Goal: Transaction & Acquisition: Purchase product/service

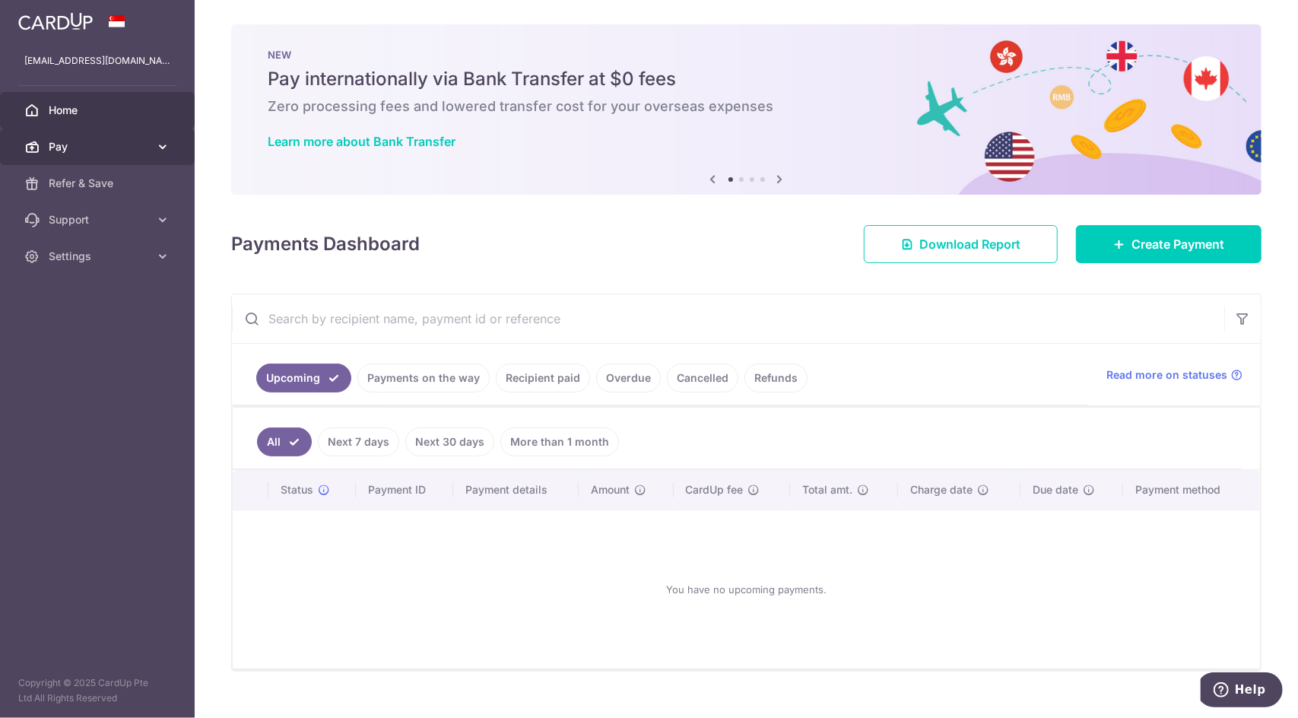
click at [84, 137] on link "Pay" at bounding box center [97, 147] width 195 height 37
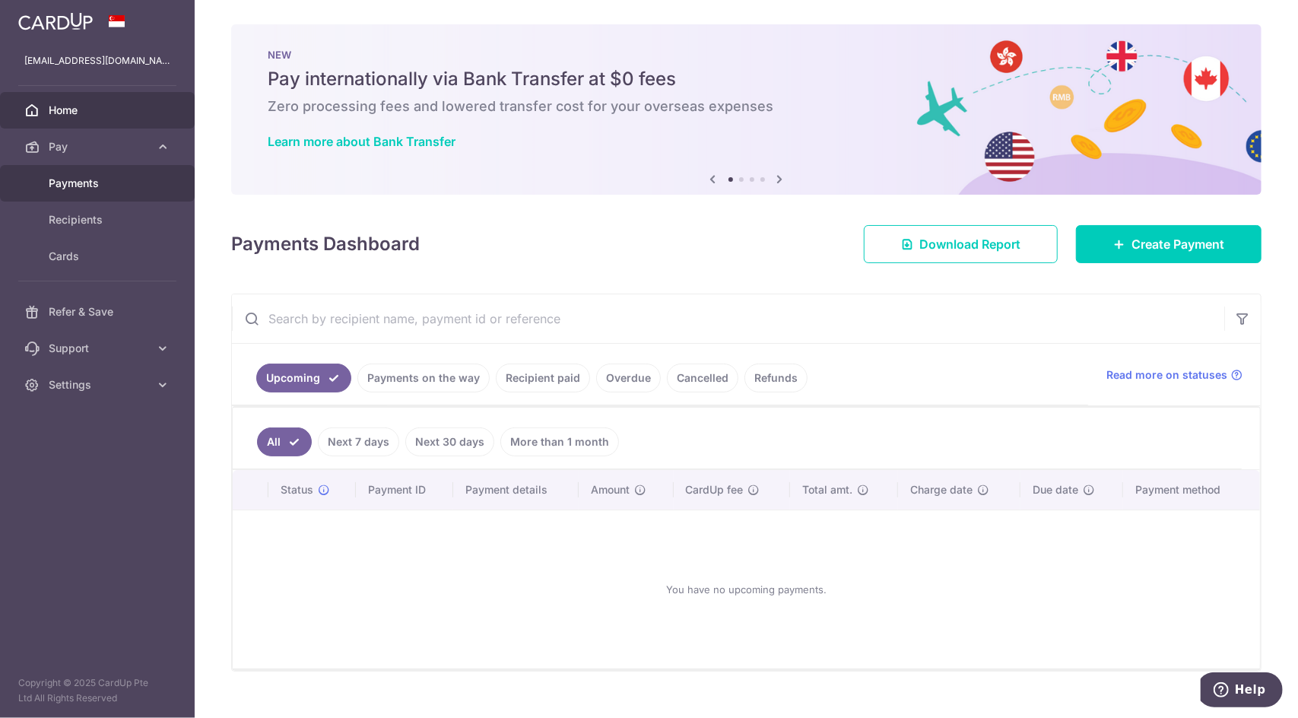
click at [97, 176] on span "Payments" at bounding box center [99, 183] width 100 height 15
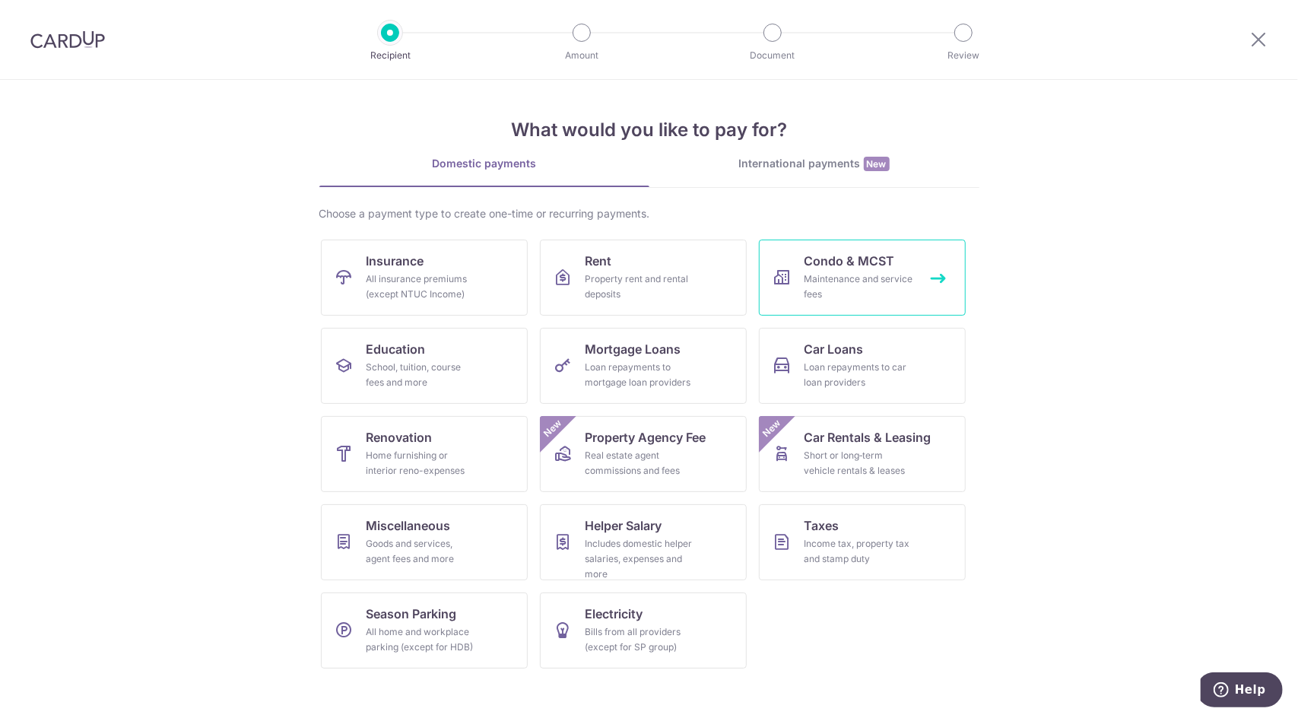
click at [858, 287] on div "Maintenance and service fees" at bounding box center [860, 287] width 110 height 30
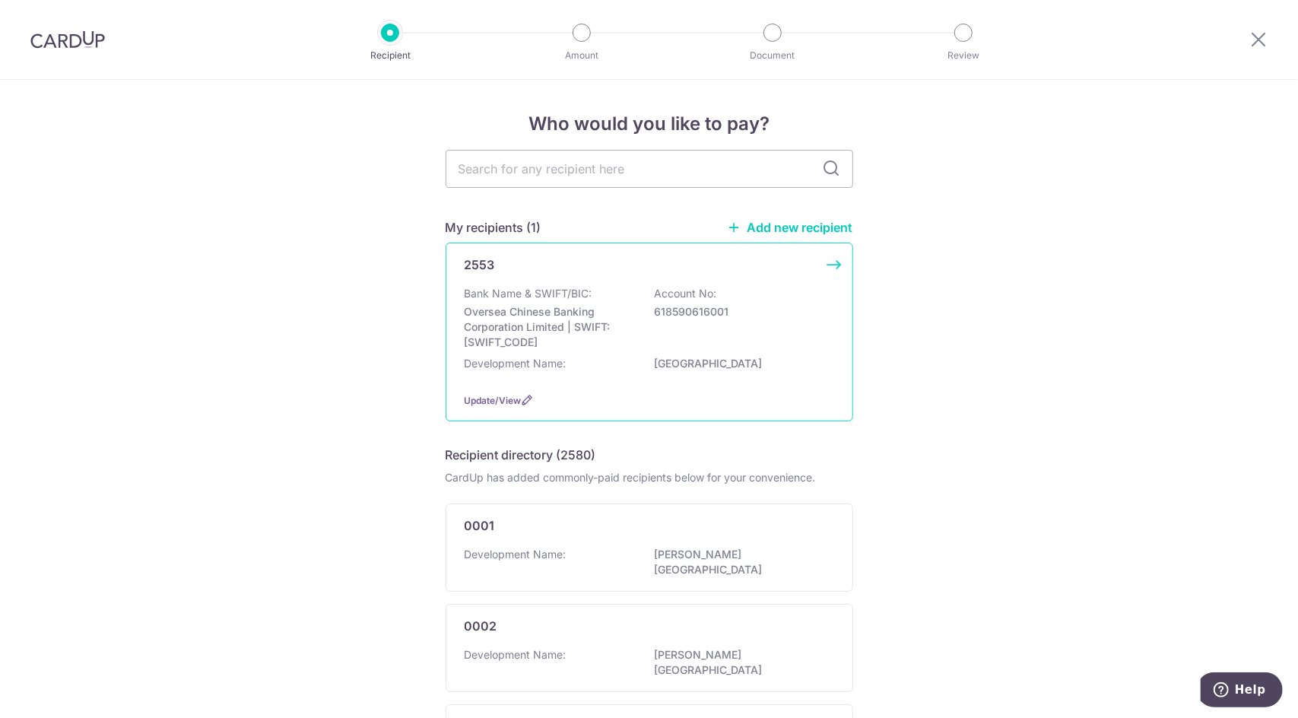
click at [746, 319] on div "Bank Name & SWIFT/BIC: Oversea Chinese Banking Corporation Limited | SWIFT: OCB…" at bounding box center [650, 318] width 370 height 64
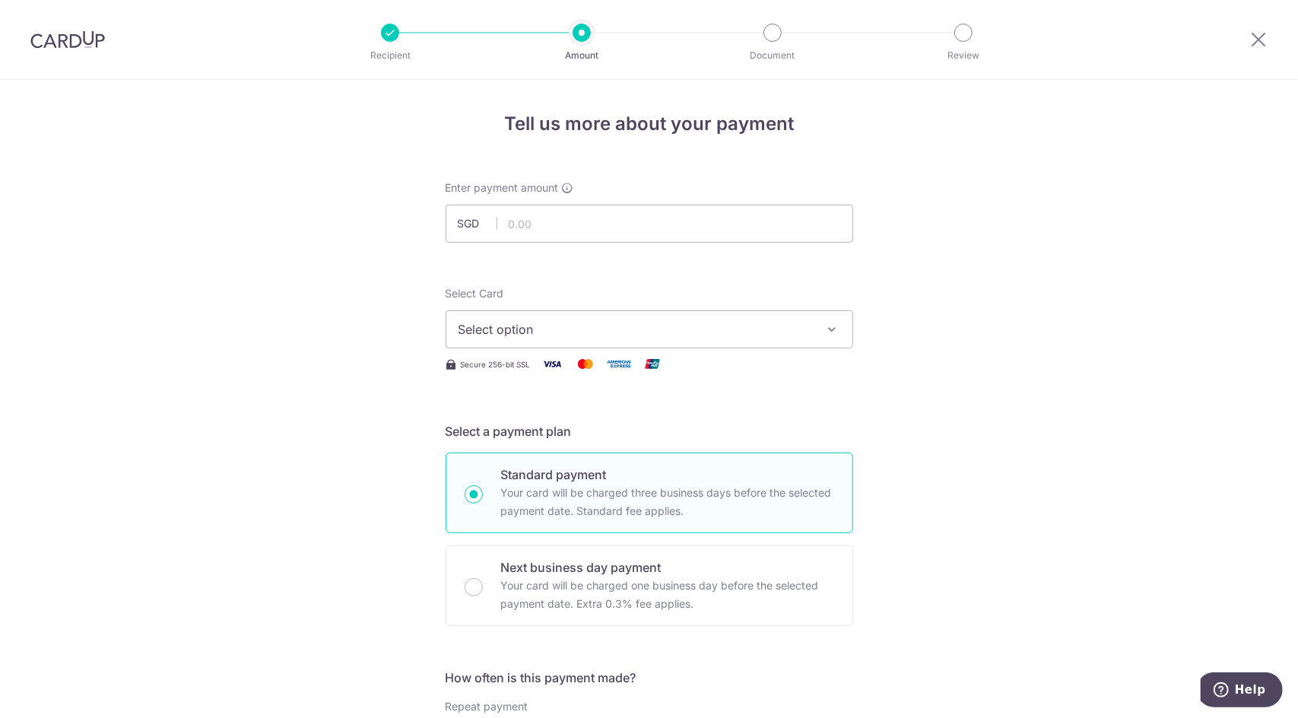
drag, startPoint x: 75, startPoint y: 39, endPoint x: 707, endPoint y: 77, distance: 634.0
click at [75, 39] on img at bounding box center [67, 39] width 75 height 18
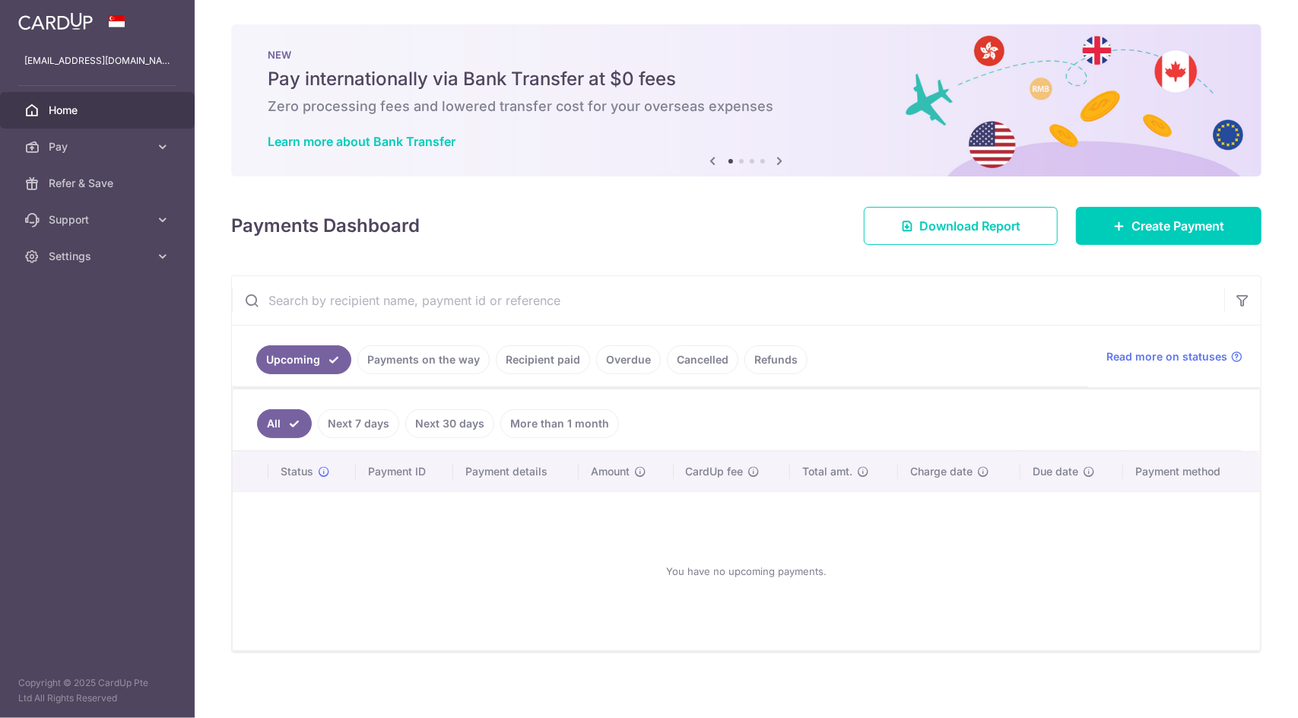
click at [79, 20] on img at bounding box center [55, 21] width 75 height 18
click at [774, 165] on icon at bounding box center [780, 160] width 18 height 19
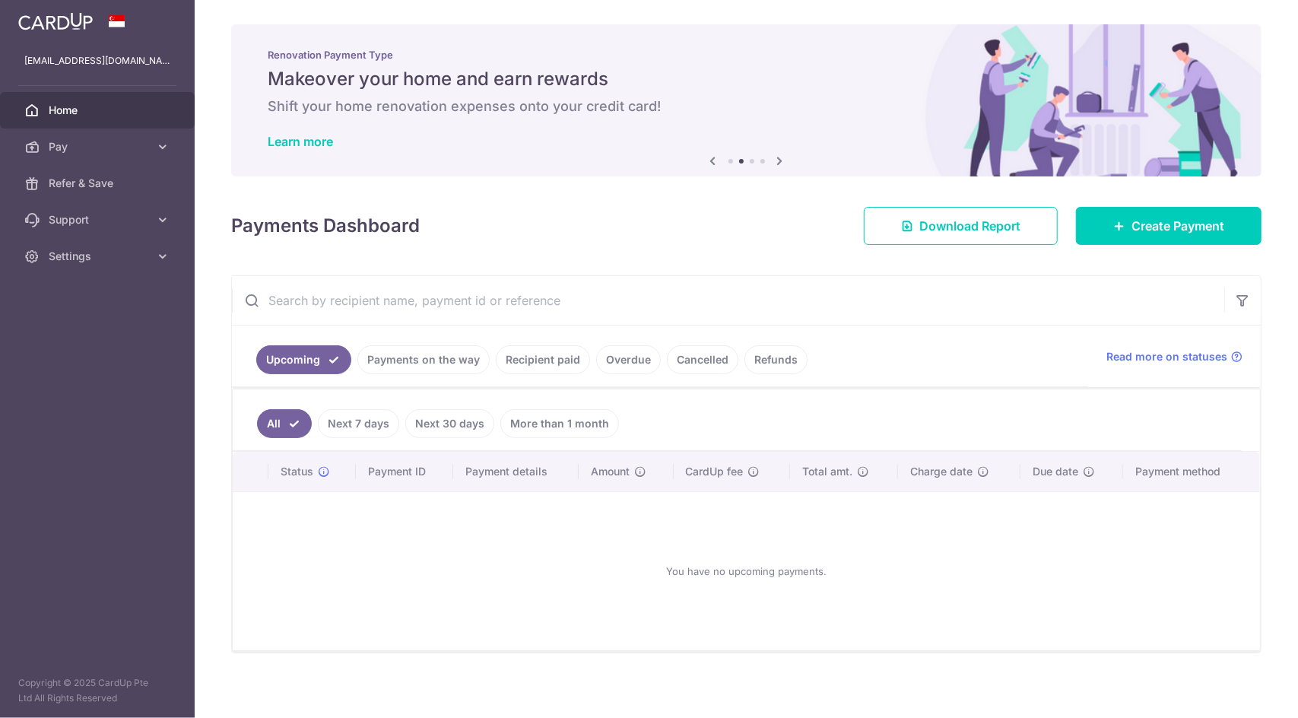
click at [774, 165] on icon at bounding box center [780, 160] width 18 height 19
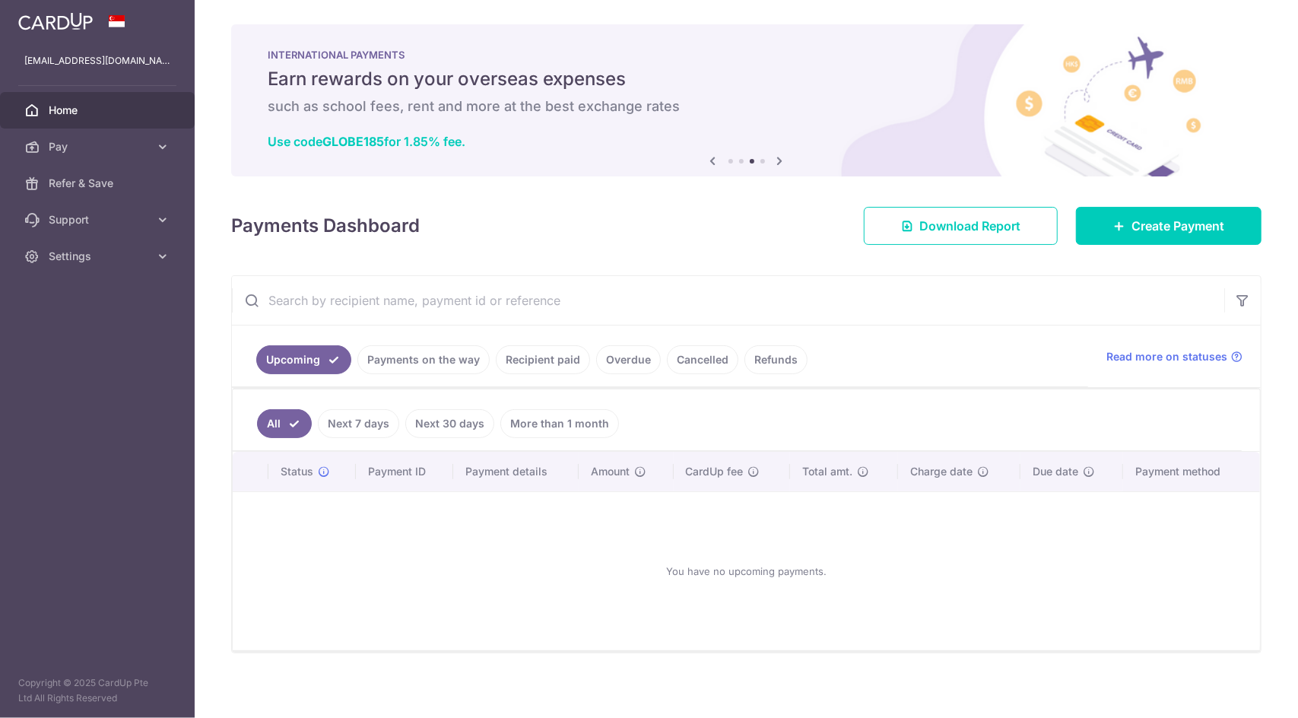
click at [774, 165] on icon at bounding box center [780, 160] width 18 height 19
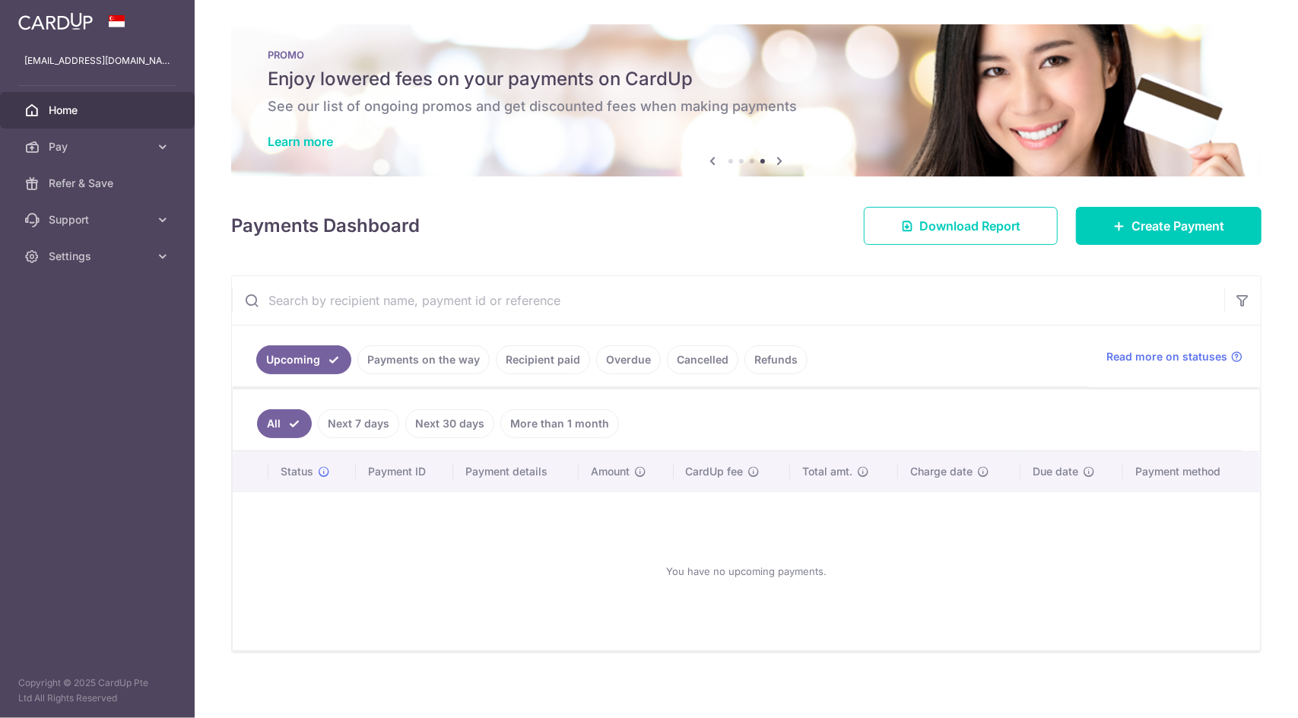
click at [497, 110] on h6 "See our list of ongoing promos and get discounted fees when making payments" at bounding box center [747, 106] width 958 height 18
click at [294, 138] on link "Learn more" at bounding box center [300, 141] width 65 height 15
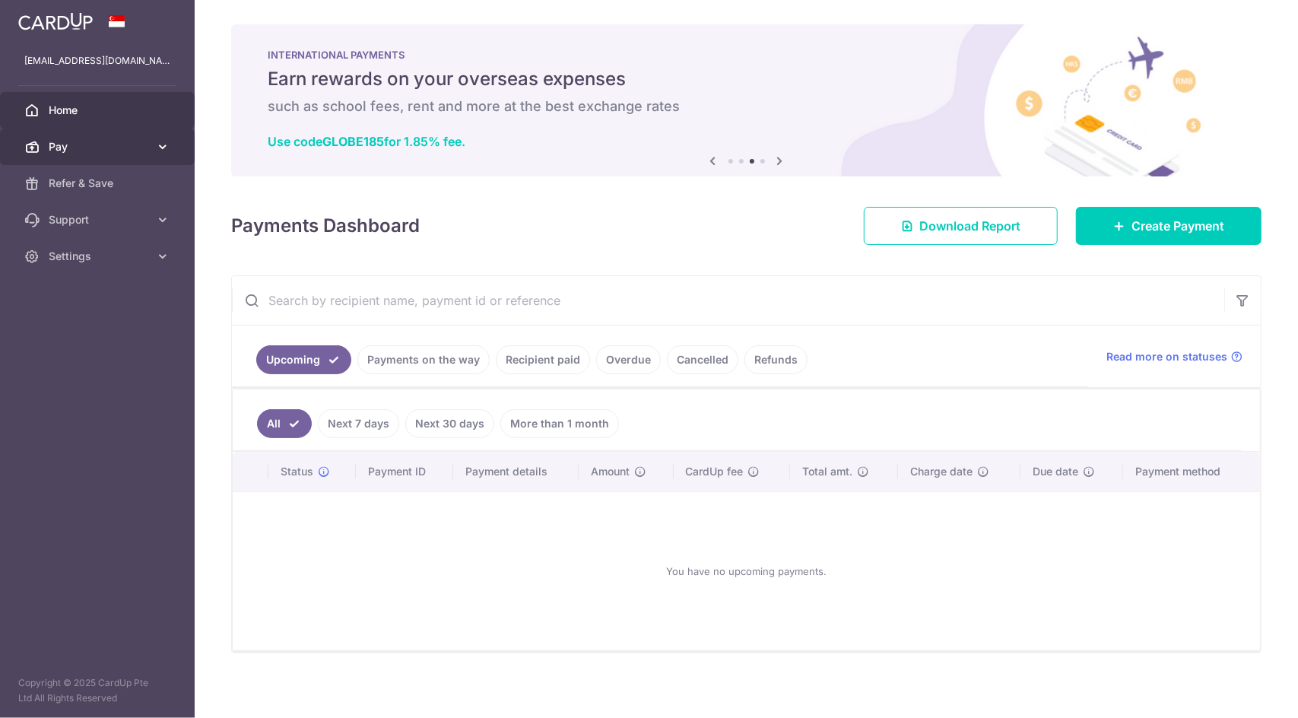
click at [55, 141] on span "Pay" at bounding box center [99, 146] width 100 height 15
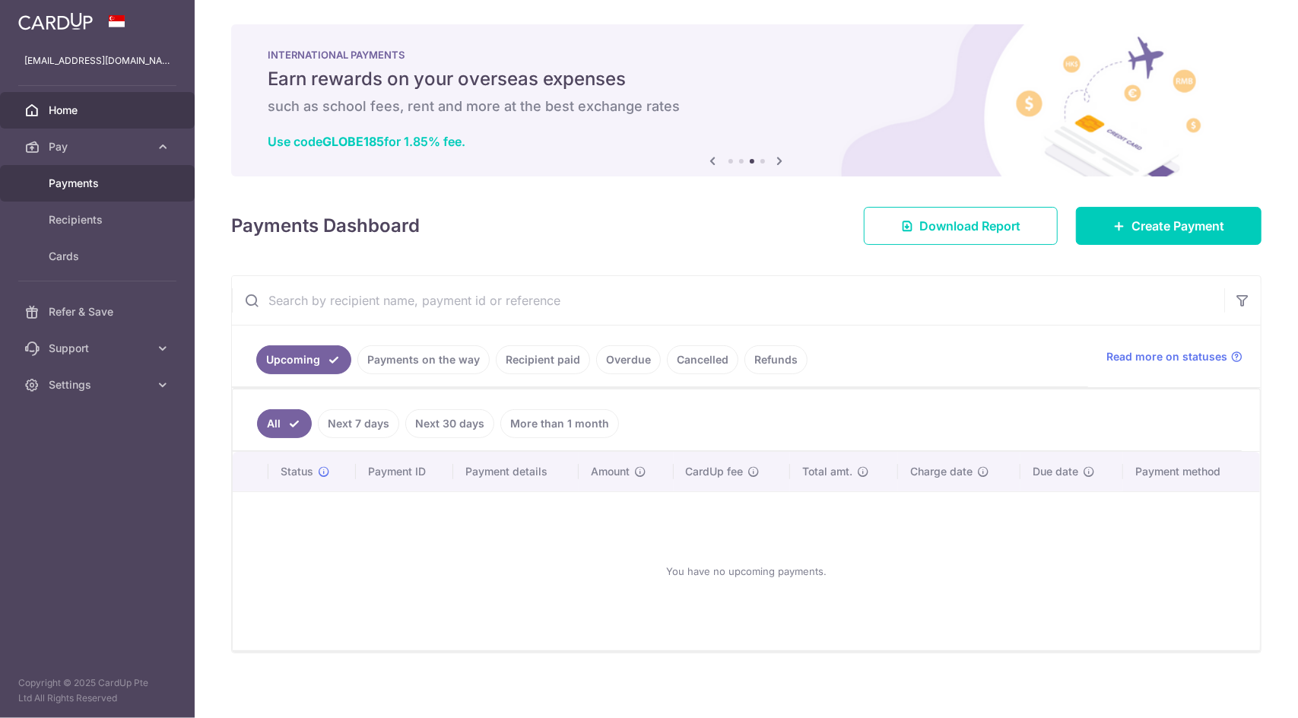
click at [77, 191] on link "Payments" at bounding box center [97, 183] width 195 height 37
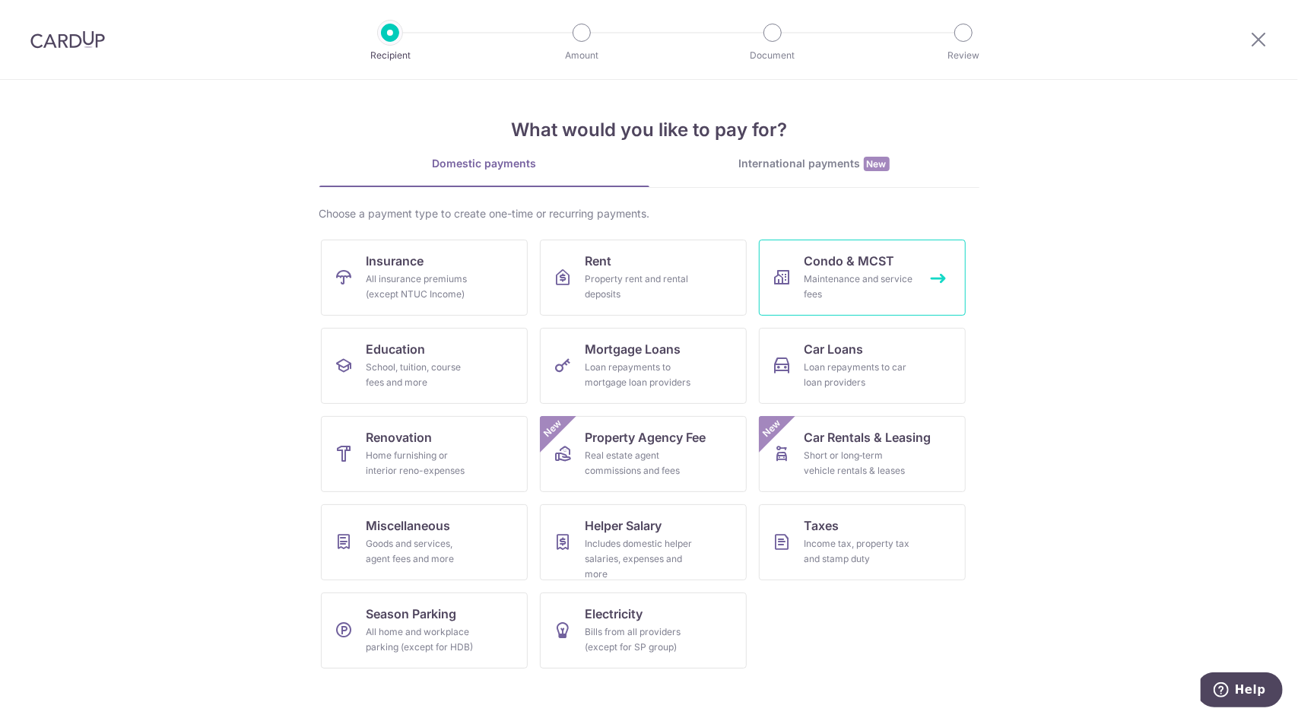
click at [894, 284] on div "Maintenance and service fees" at bounding box center [860, 287] width 110 height 30
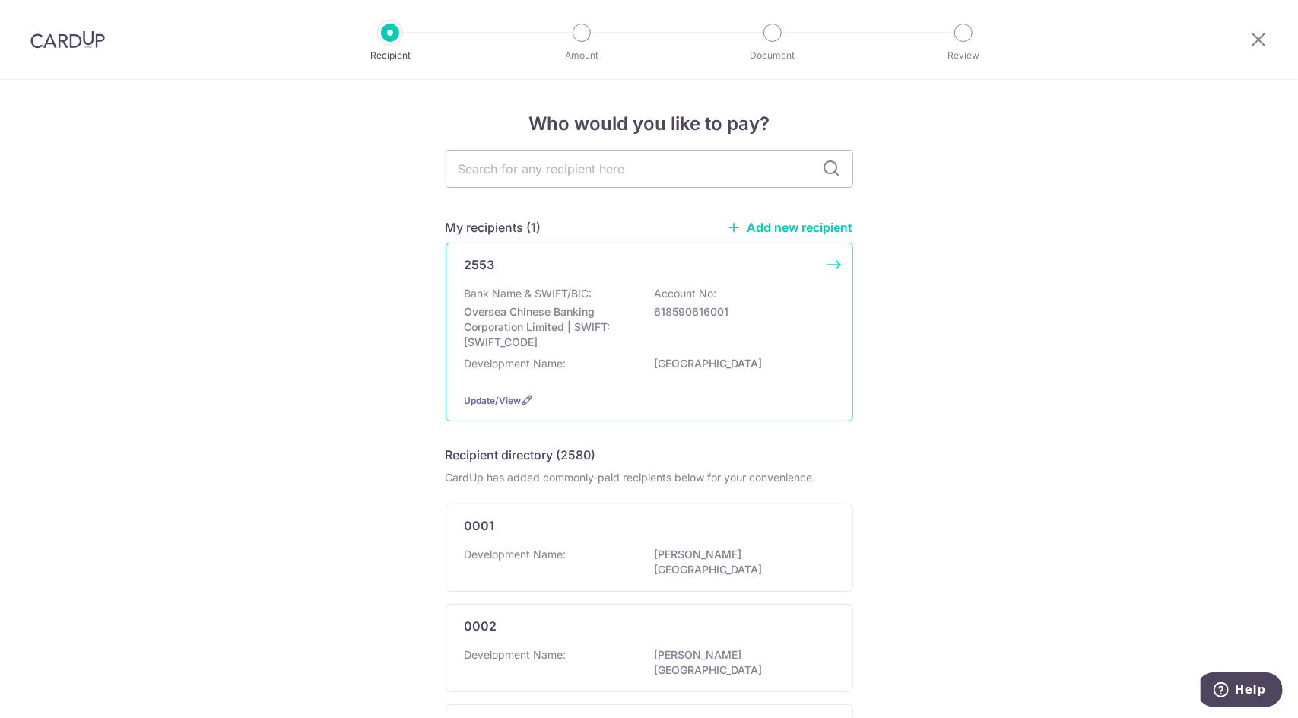
click at [605, 294] on div "Bank Name & SWIFT/BIC: Oversea Chinese Banking Corporation Limited | SWIFT: OCB…" at bounding box center [650, 318] width 370 height 64
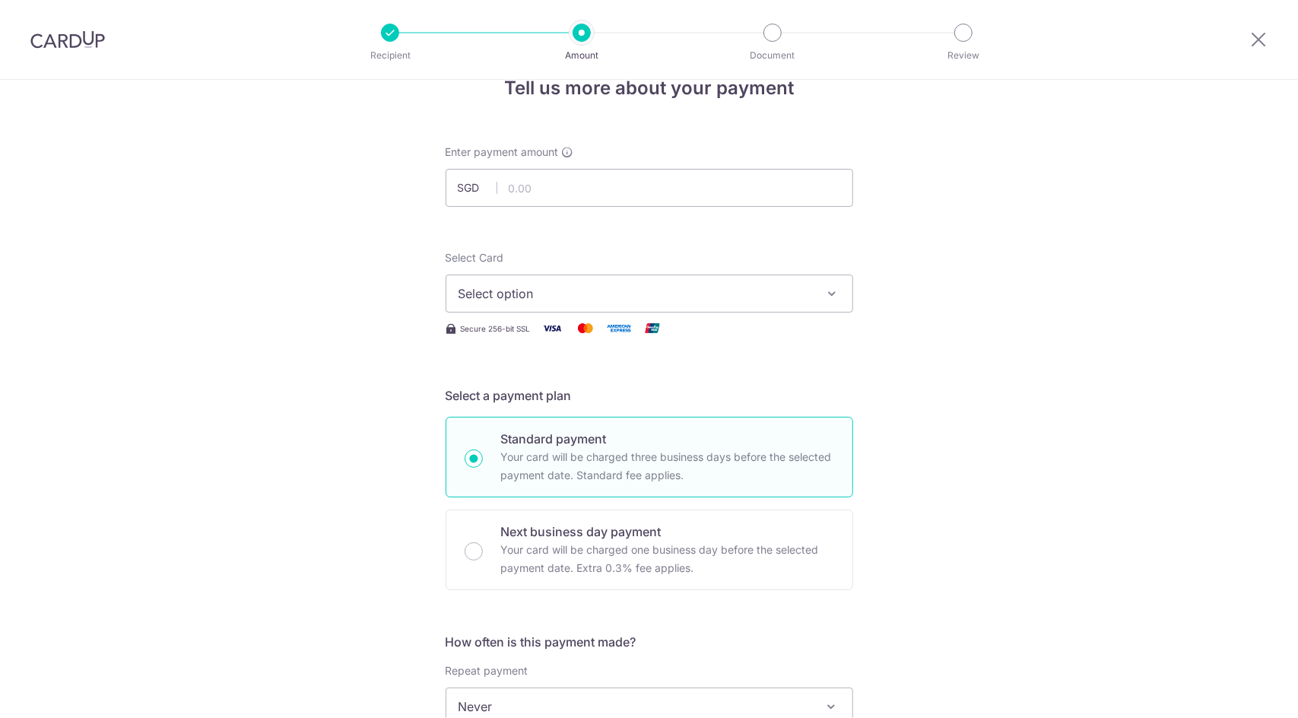
scroll to position [304, 0]
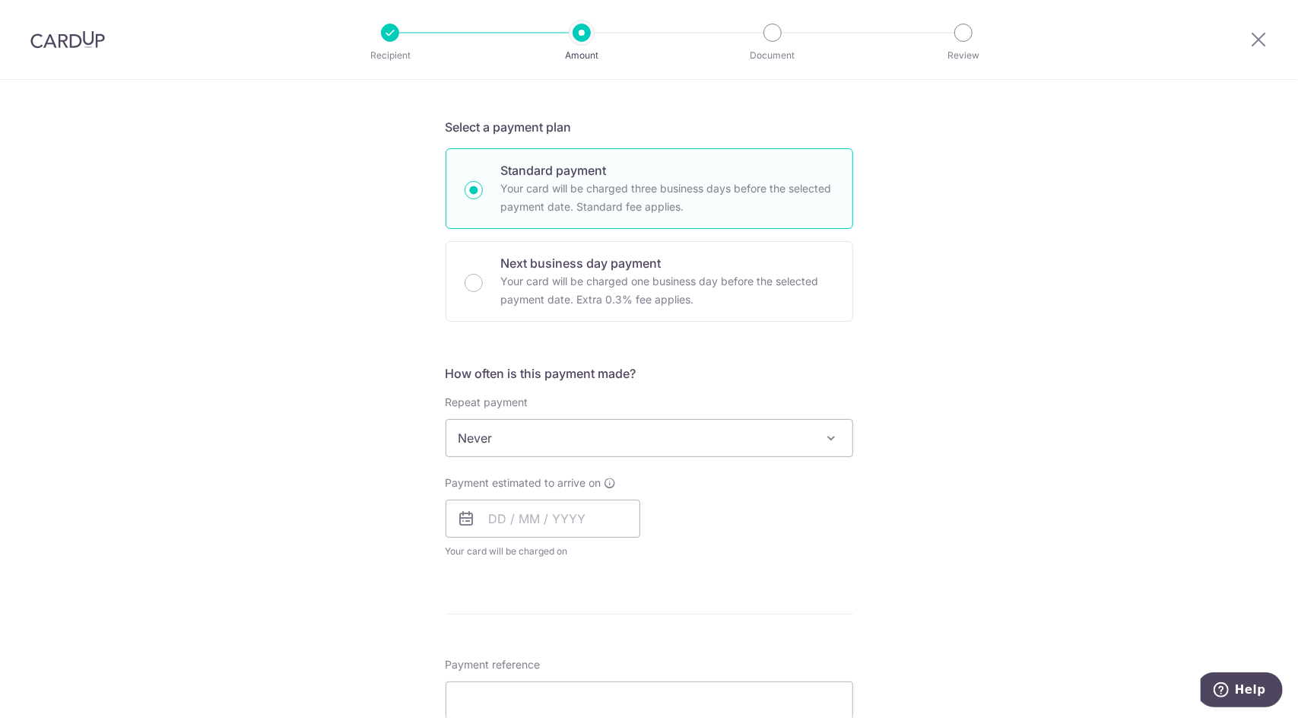
click at [593, 434] on span "Never" at bounding box center [649, 438] width 406 height 37
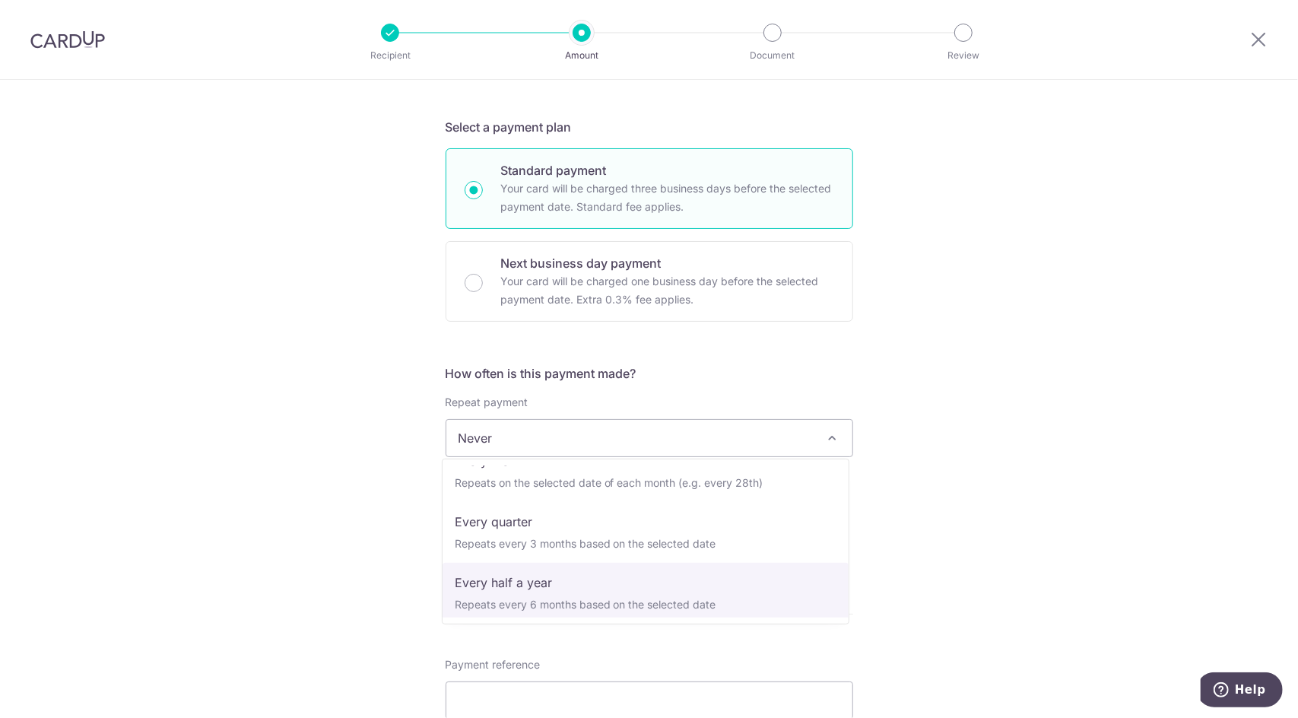
scroll to position [152, 0]
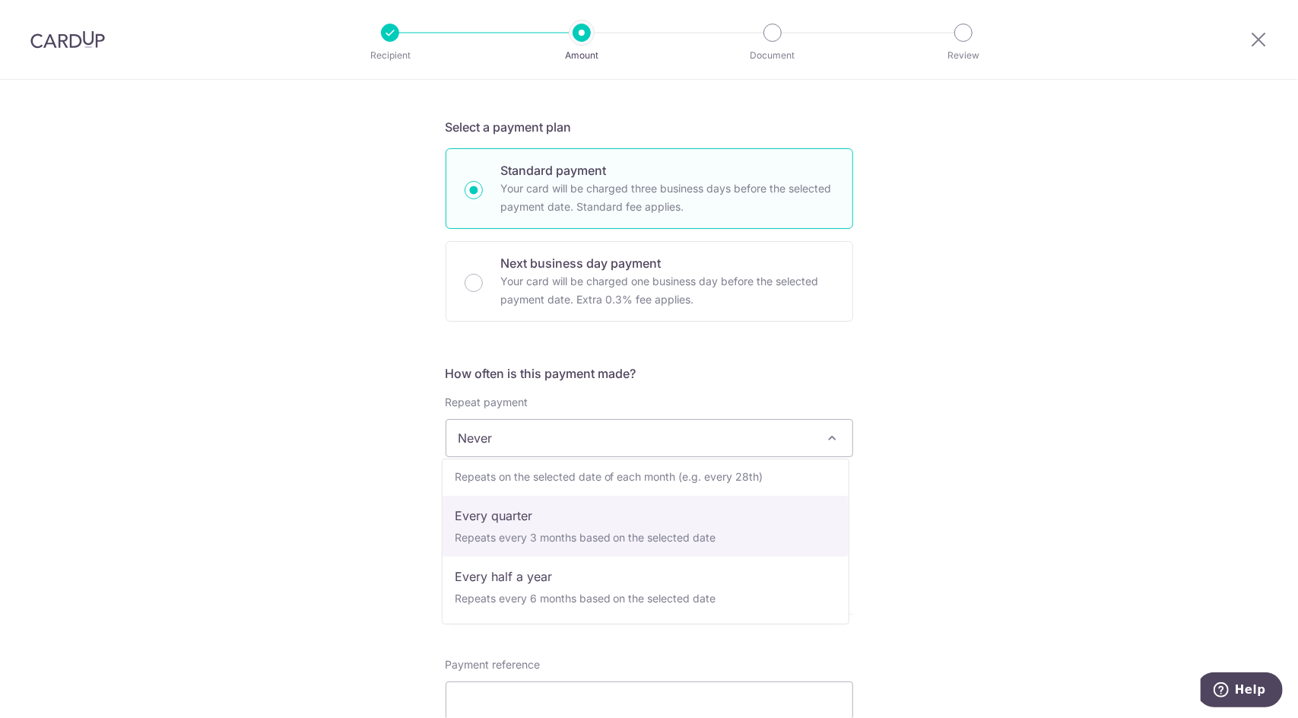
select select "4"
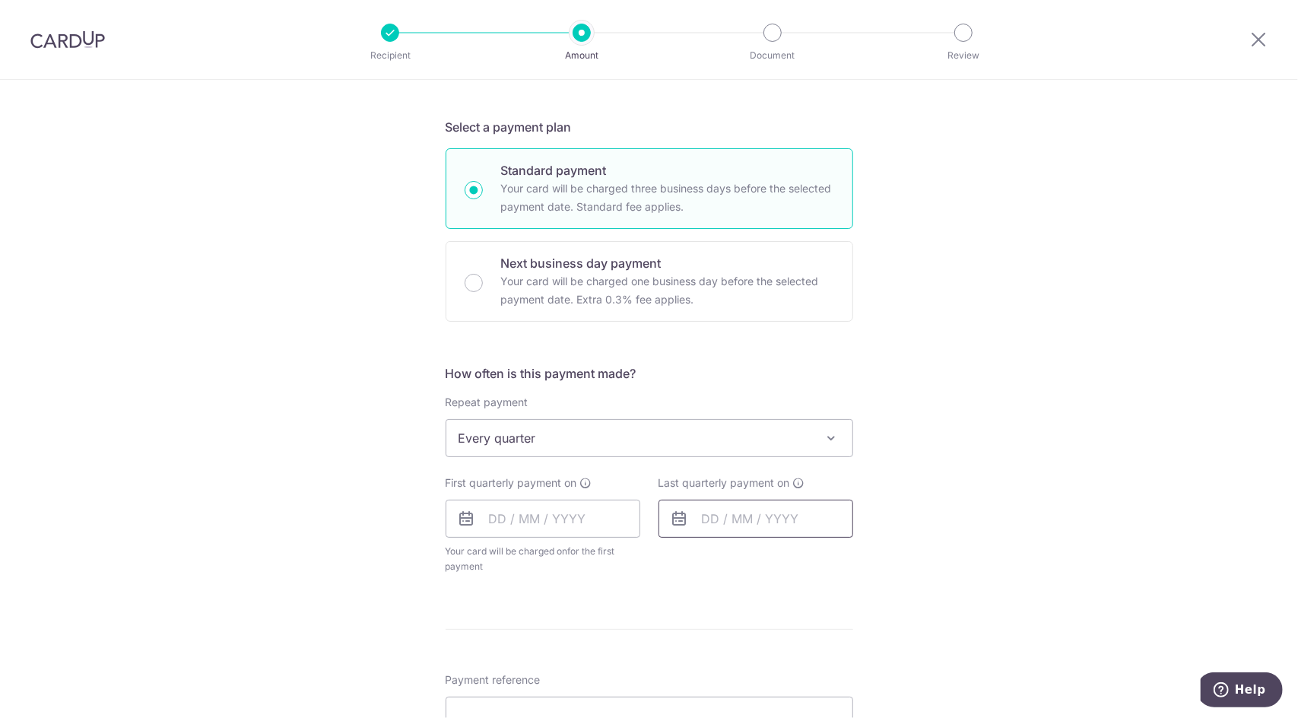
click at [780, 530] on input "text" at bounding box center [756, 519] width 195 height 38
click at [486, 523] on input "text" at bounding box center [543, 519] width 195 height 38
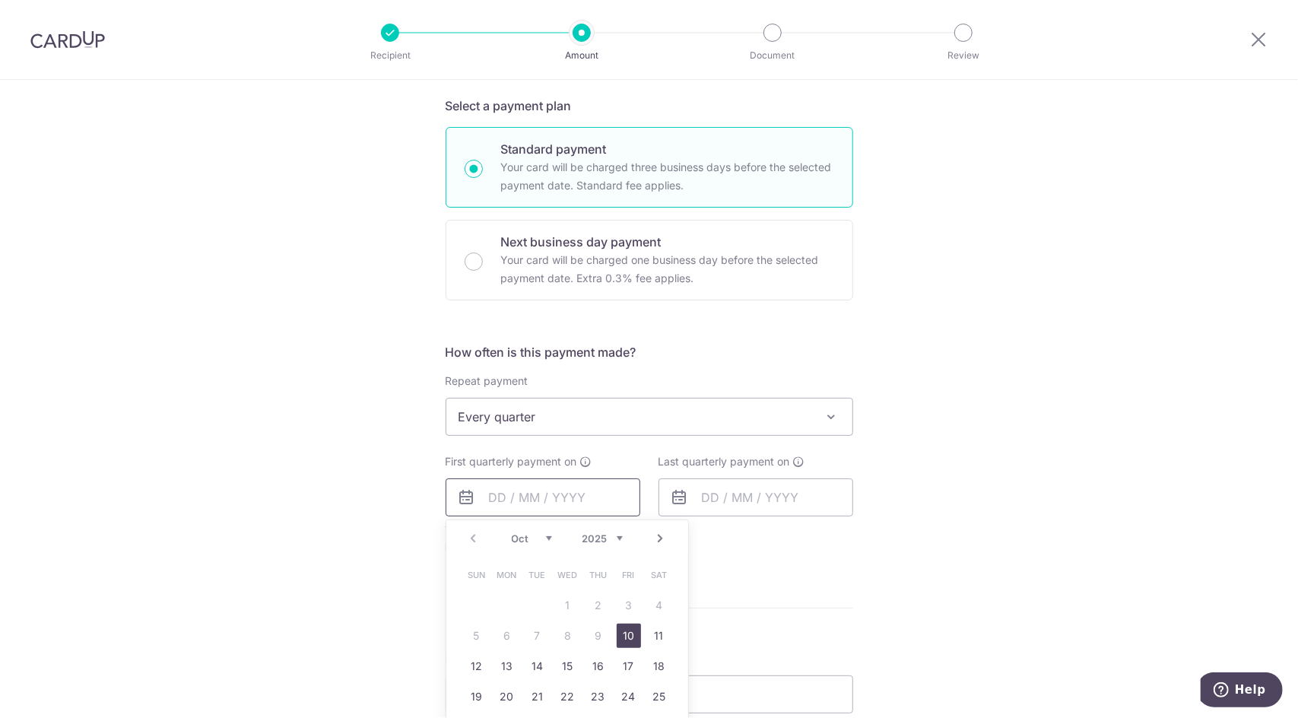
scroll to position [380, 0]
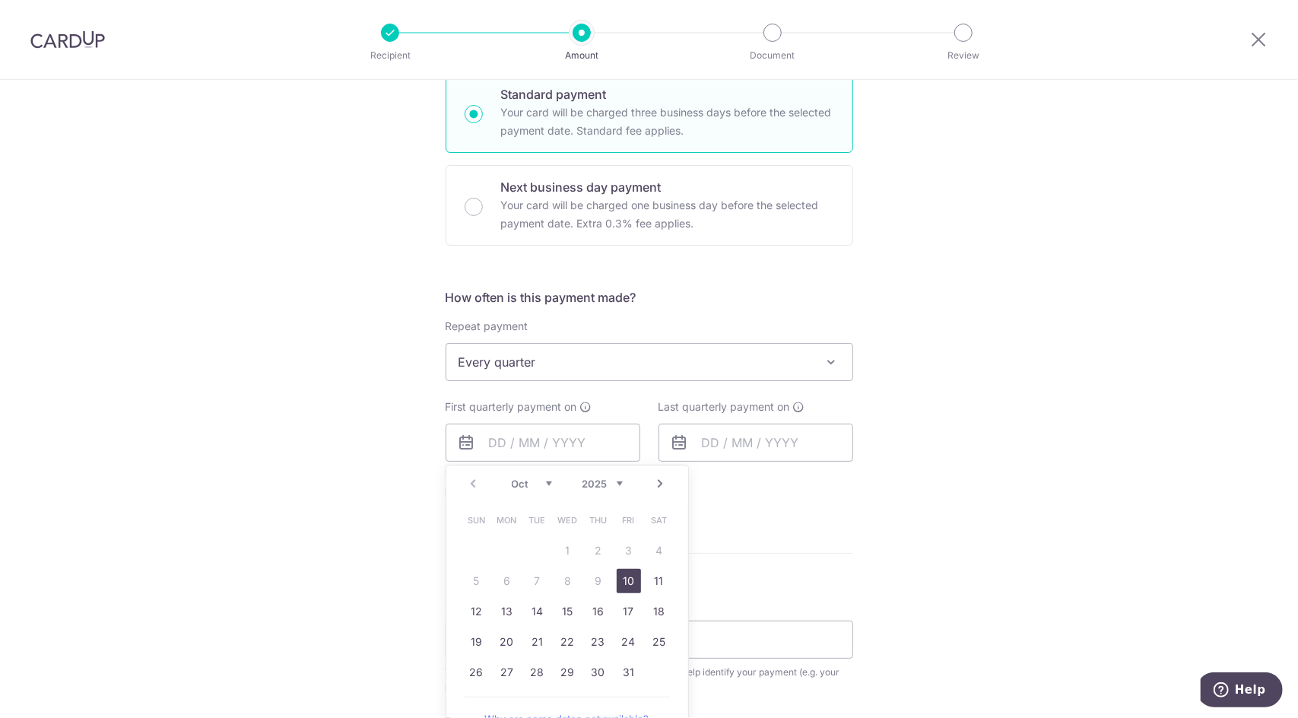
click at [628, 576] on link "10" at bounding box center [629, 581] width 24 height 24
type input "[DATE]"
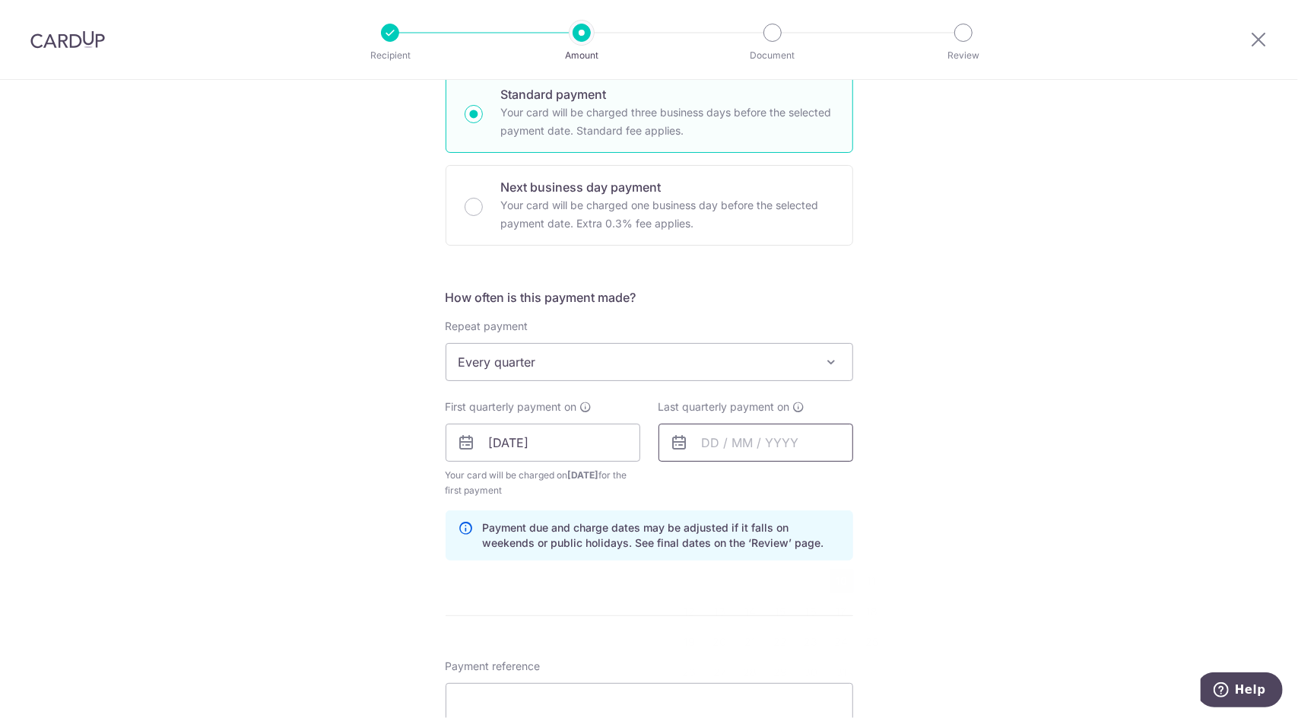
click at [701, 440] on input "text" at bounding box center [756, 443] width 195 height 38
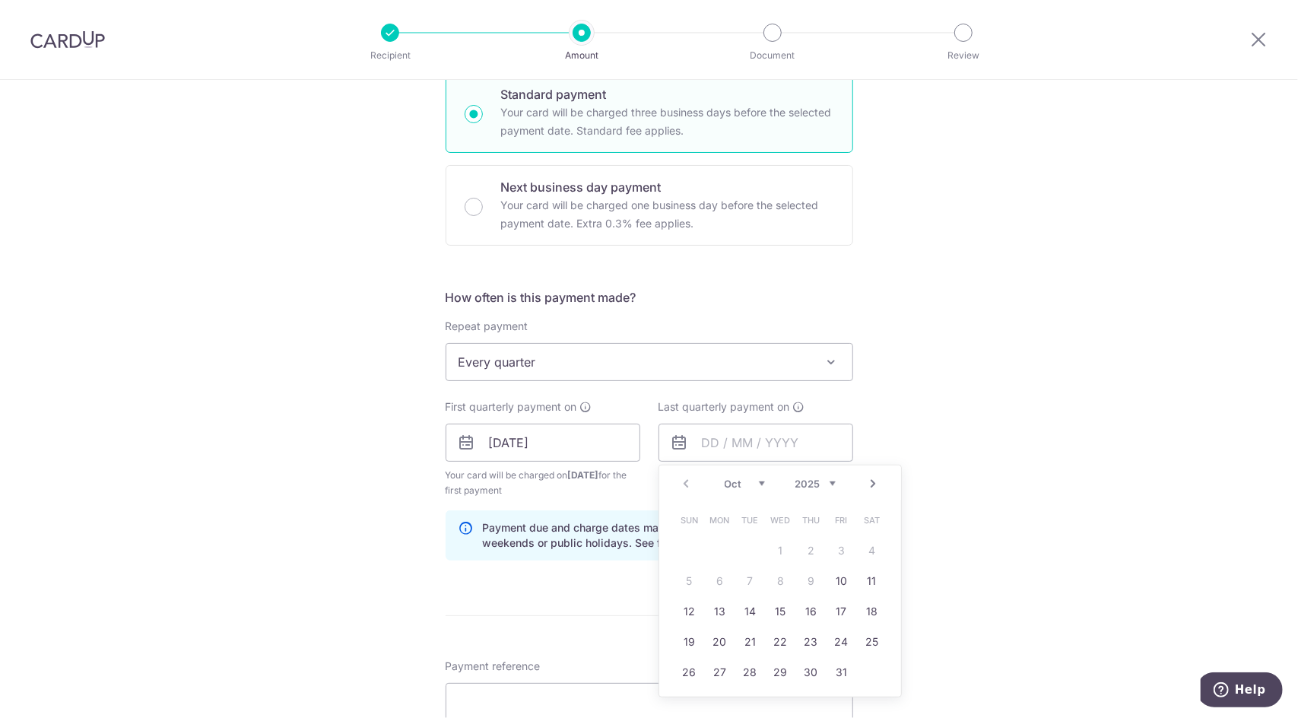
click at [865, 481] on link "Next" at bounding box center [874, 484] width 18 height 18
click at [773, 673] on link "31" at bounding box center [781, 672] width 24 height 24
type input "31/12/2025"
click at [998, 466] on div "Tell us more about your payment Enter payment amount SGD Select Card Select opt…" at bounding box center [649, 427] width 1298 height 1454
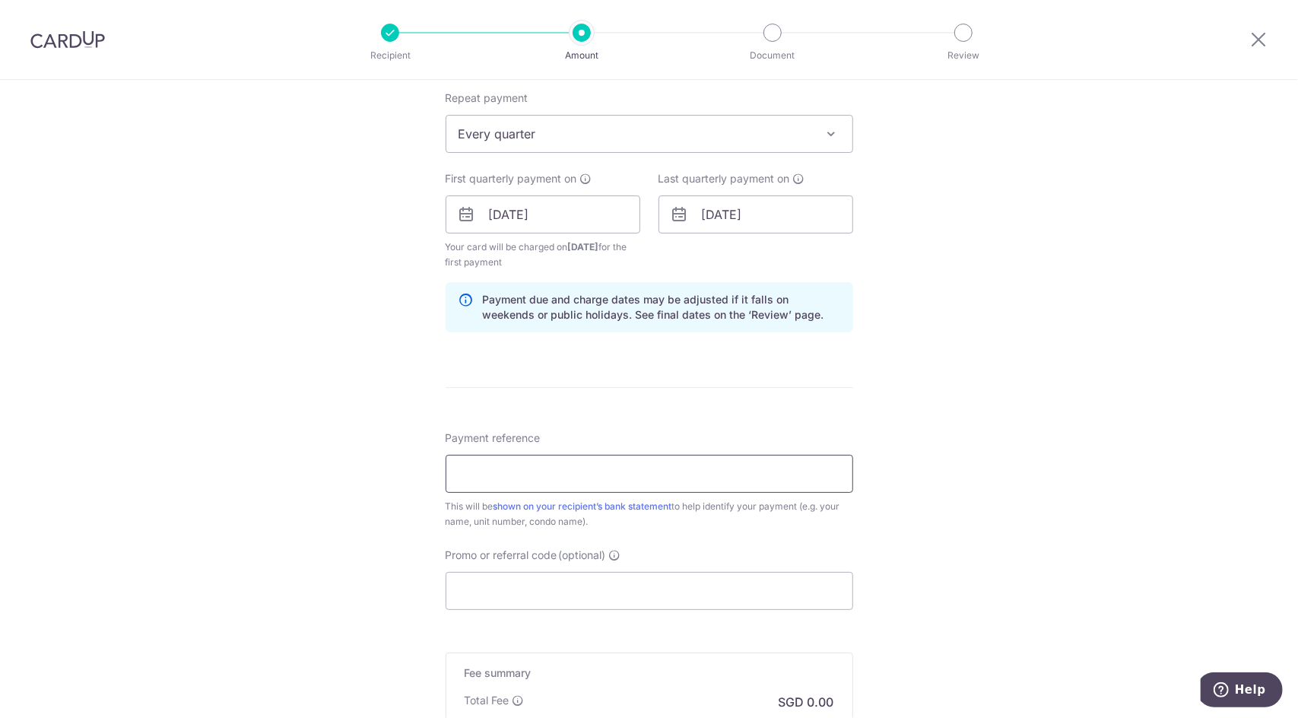
scroll to position [685, 0]
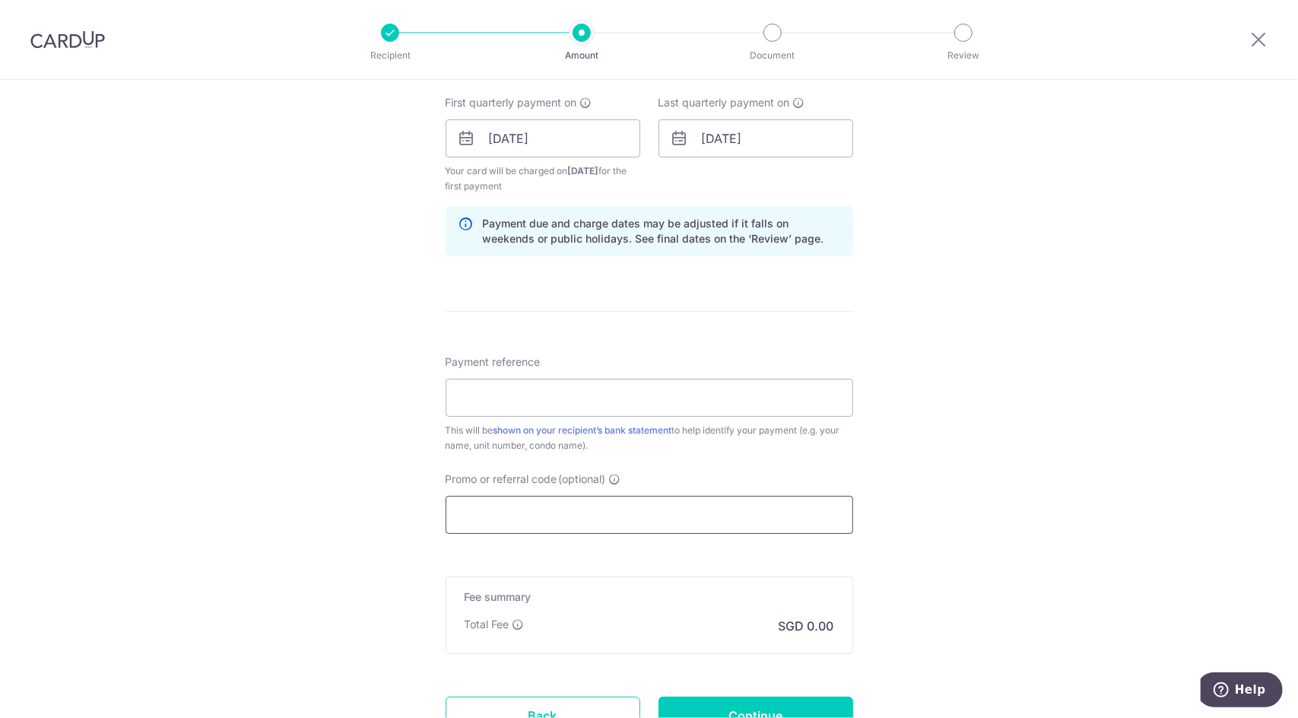
click at [557, 509] on input "Promo or referral code (optional)" at bounding box center [650, 515] width 408 height 38
paste input "3HOME25R"
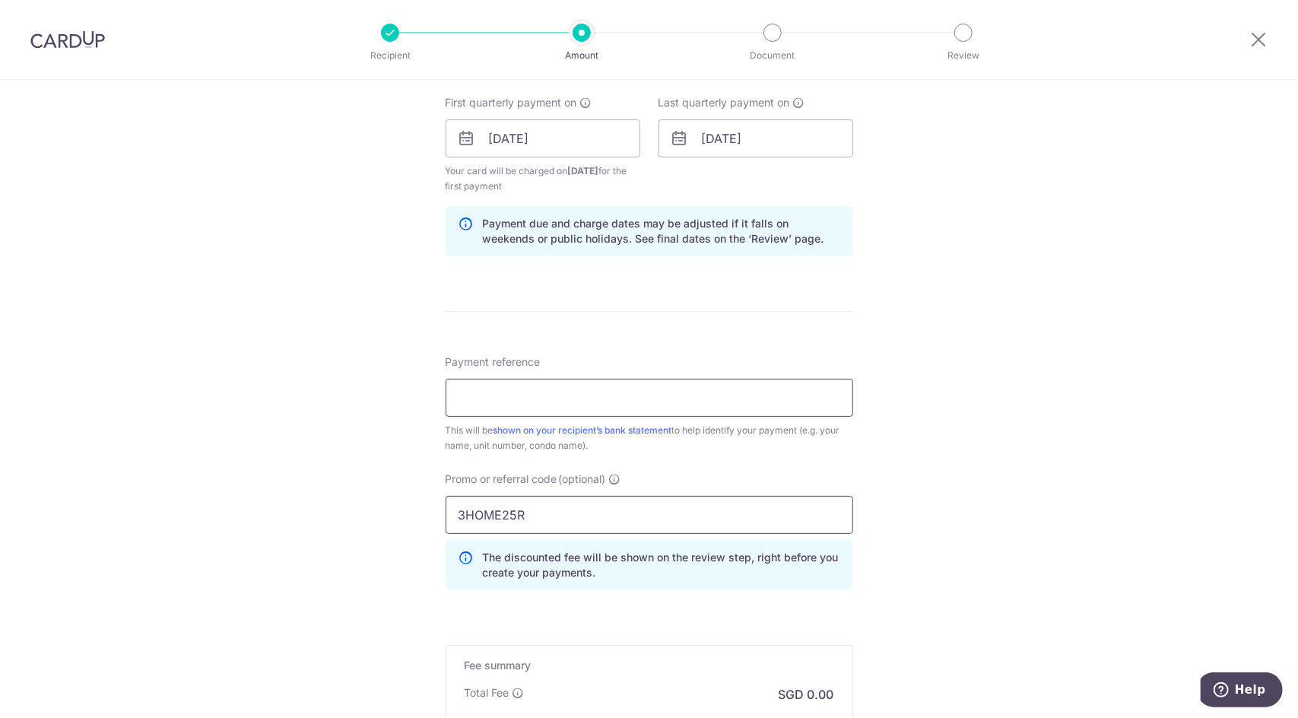
type input "3HOME25R"
click at [501, 392] on input "Payment reference" at bounding box center [650, 398] width 408 height 38
click at [501, 391] on input "2E" at bounding box center [650, 398] width 408 height 38
type input "2"
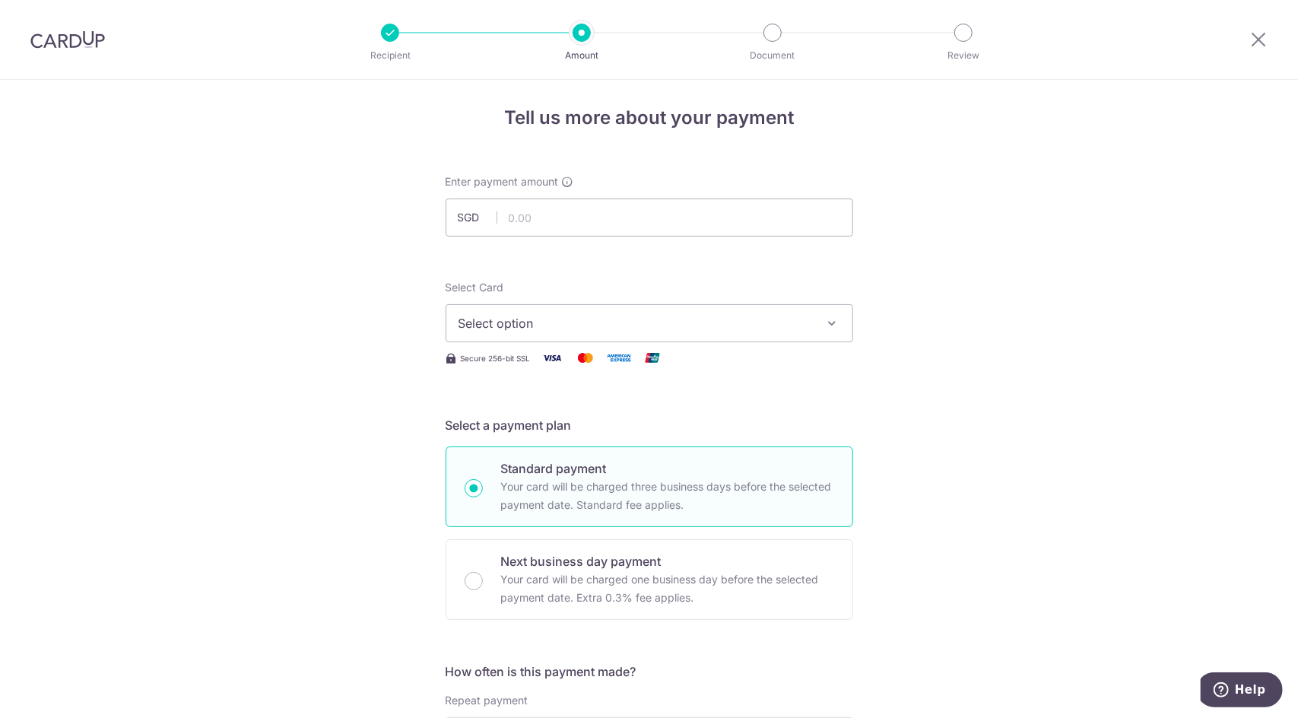
scroll to position [0, 0]
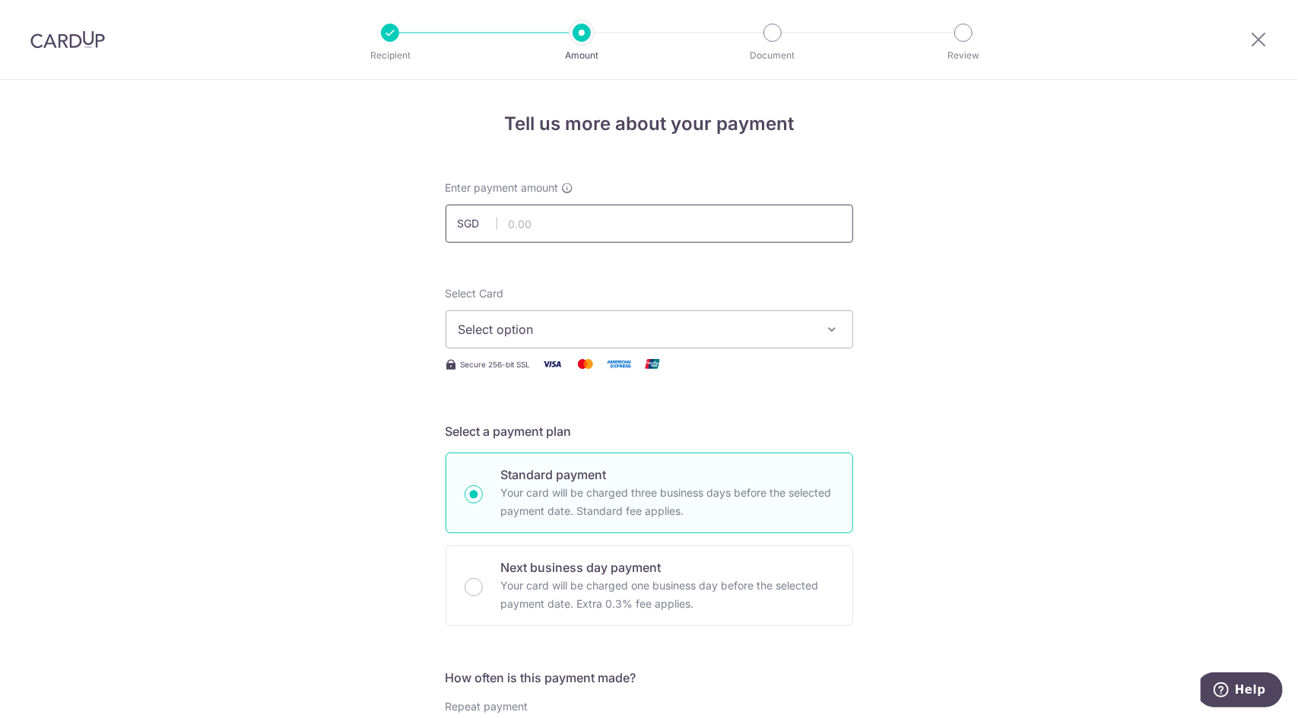
type input "PGB571"
click at [511, 218] on input "text" at bounding box center [650, 224] width 408 height 38
type input "1,308.00"
click at [580, 310] on button "Select option" at bounding box center [650, 329] width 408 height 38
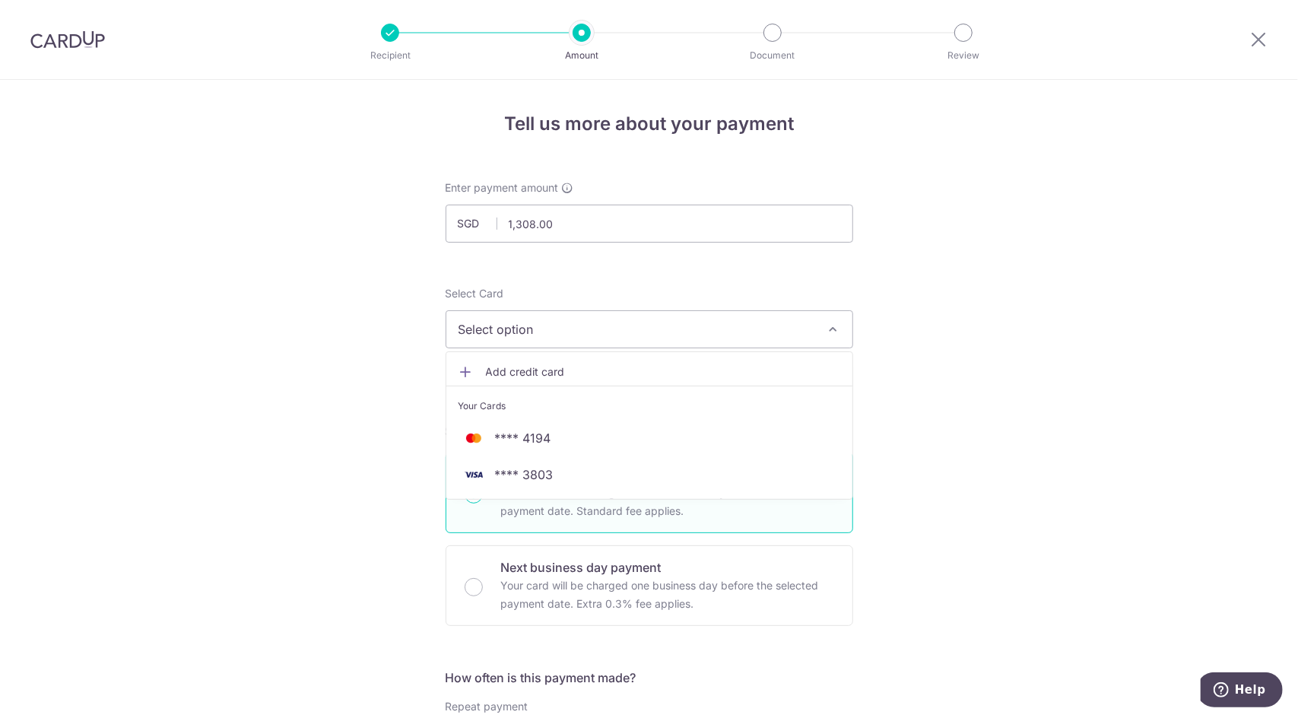
click at [668, 360] on link "Add credit card" at bounding box center [649, 371] width 406 height 27
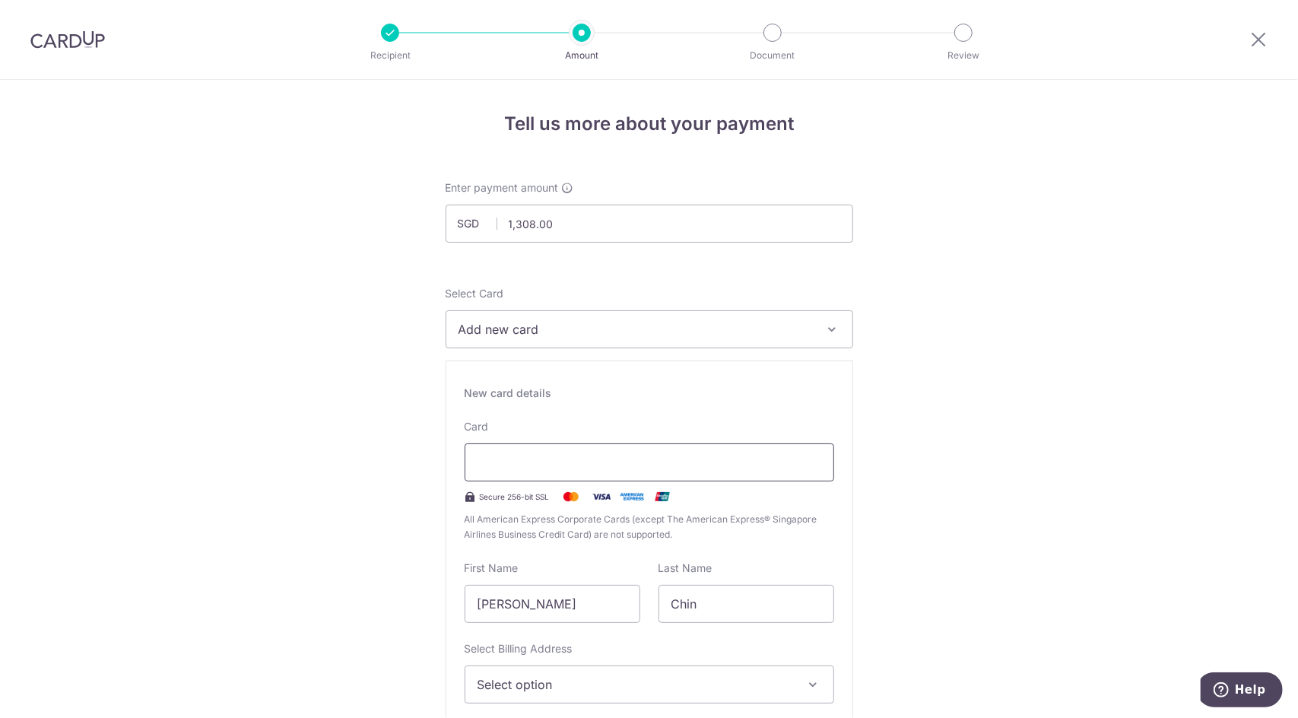
click at [545, 453] on iframe at bounding box center [650, 462] width 344 height 18
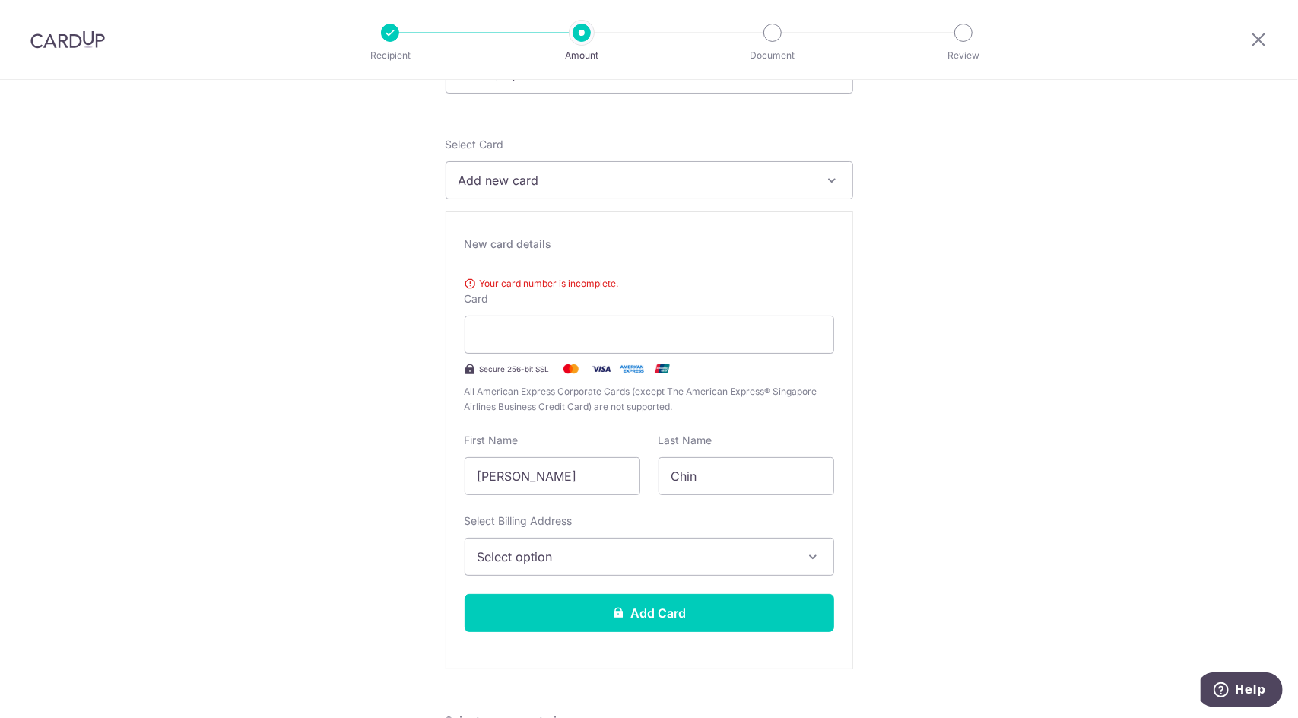
scroll to position [152, 0]
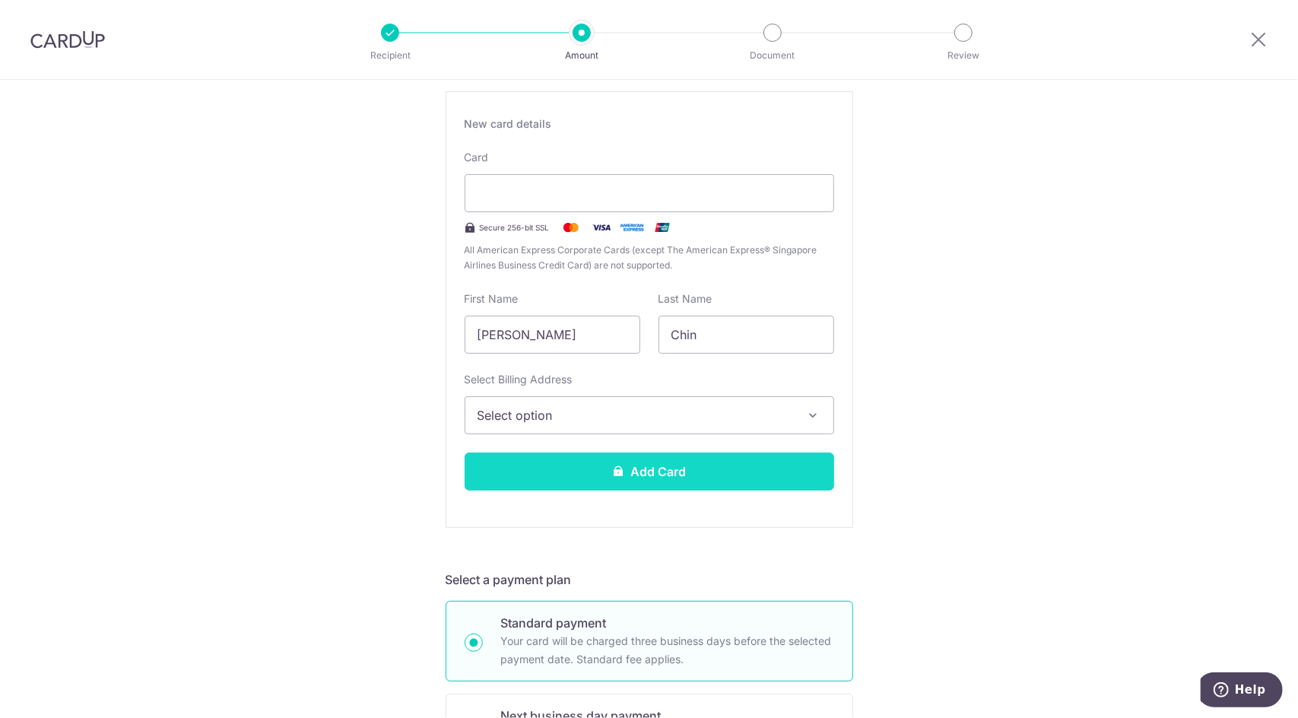
scroll to position [304, 0]
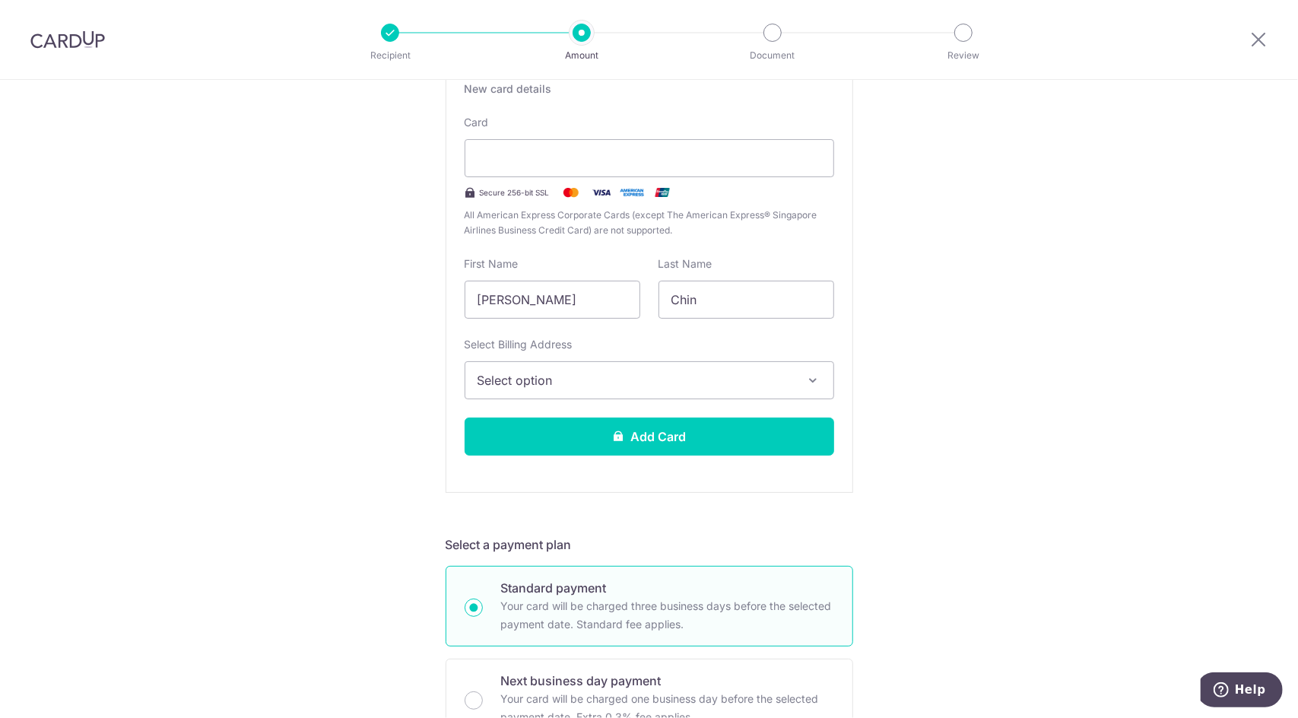
click at [654, 364] on button "Select option" at bounding box center [650, 380] width 370 height 38
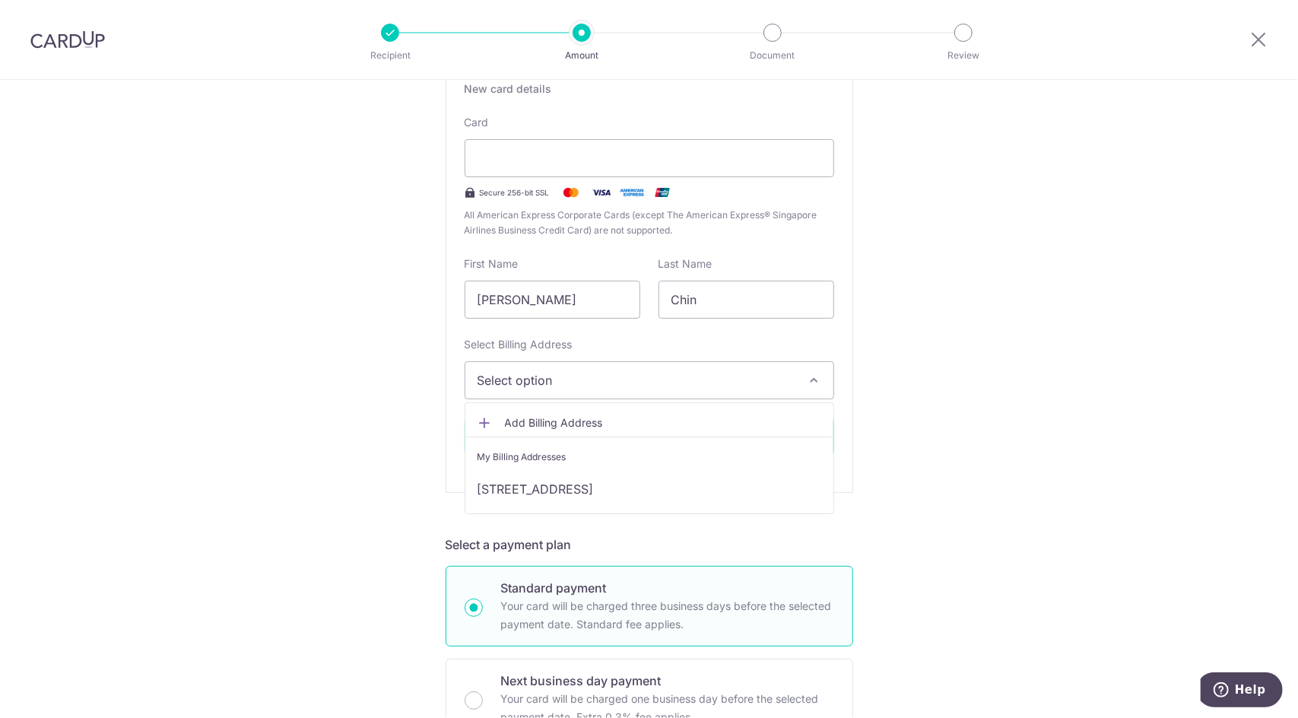
click at [634, 416] on span "Add Billing Address" at bounding box center [663, 422] width 316 height 15
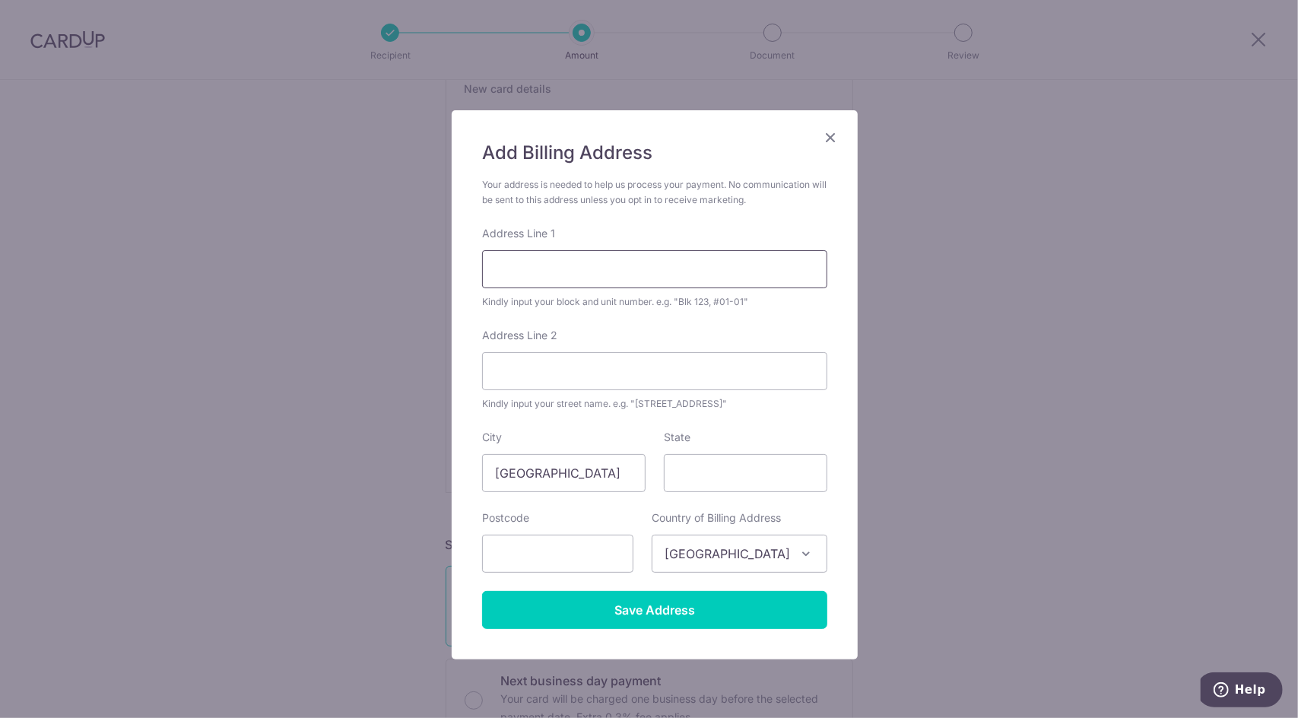
click at [575, 264] on input "Address Line 1" at bounding box center [654, 269] width 345 height 38
type input "2E Hong San Walk"
type input "03-04"
type input "689051"
click at [713, 481] on input "State" at bounding box center [746, 473] width 164 height 38
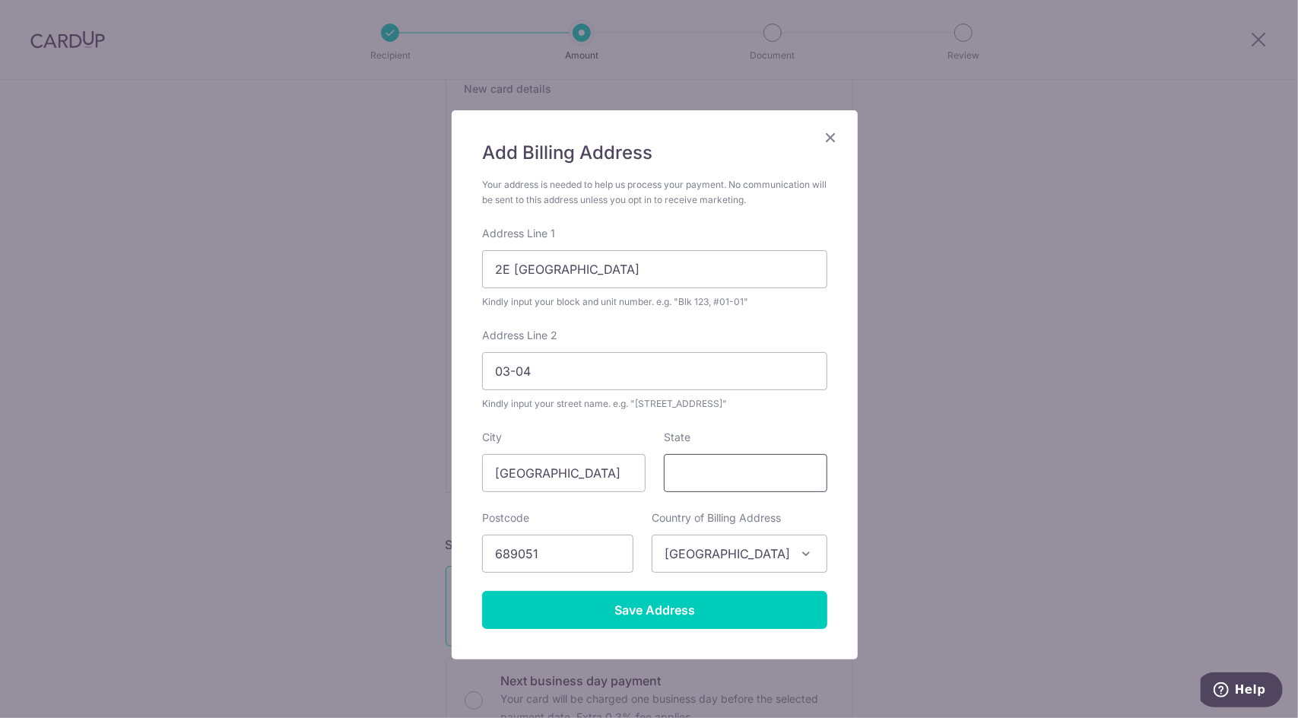
type input "[GEOGRAPHIC_DATA]"
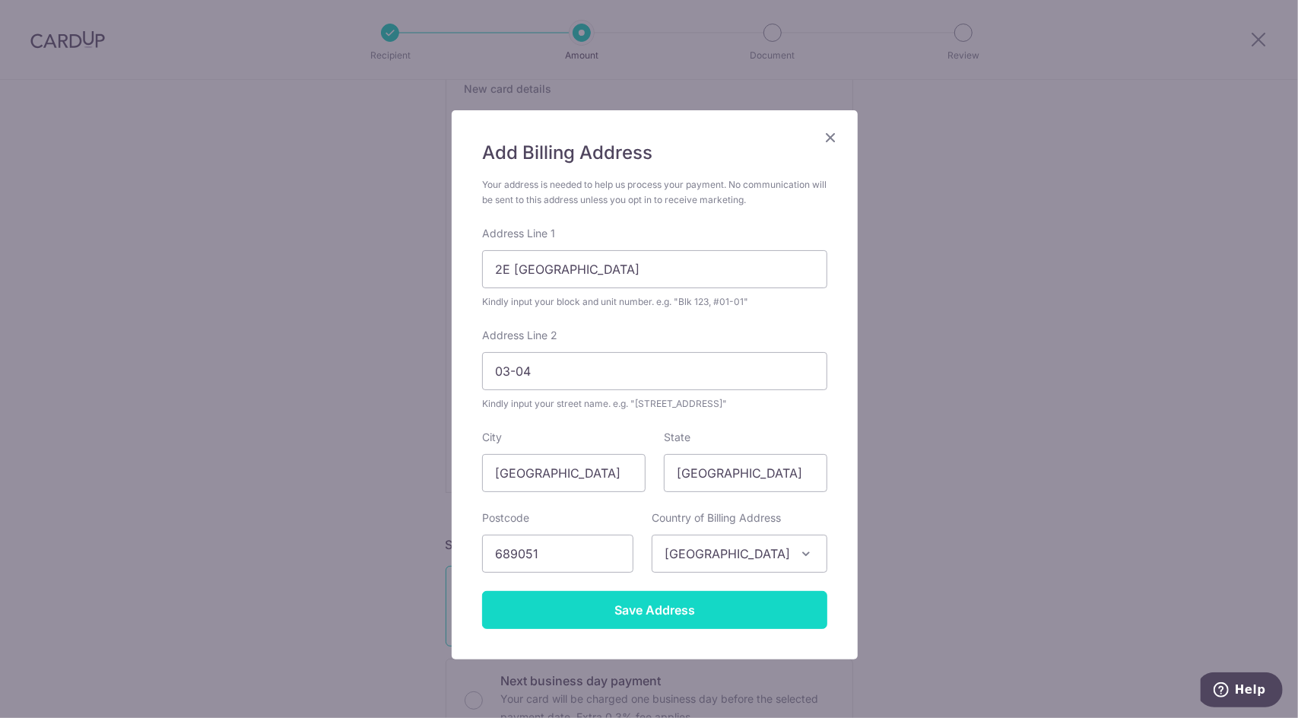
click at [704, 606] on input "Save Address" at bounding box center [654, 610] width 345 height 38
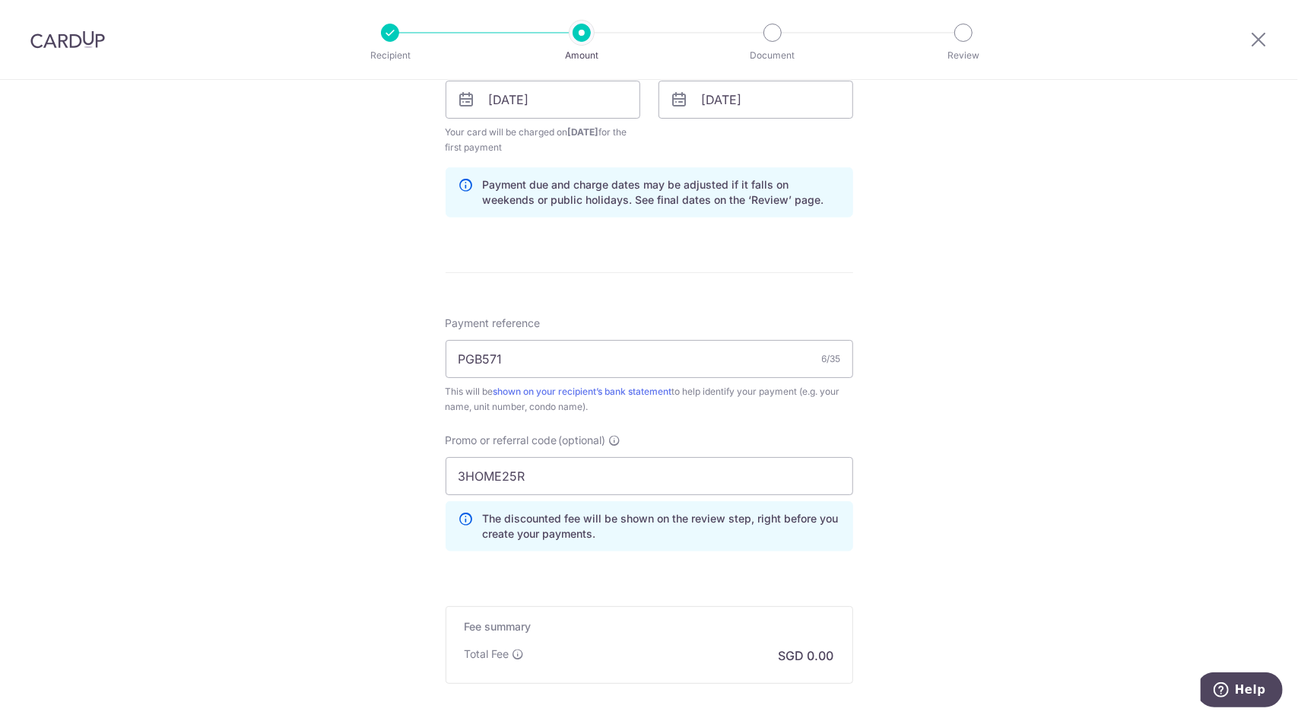
scroll to position [1296, 0]
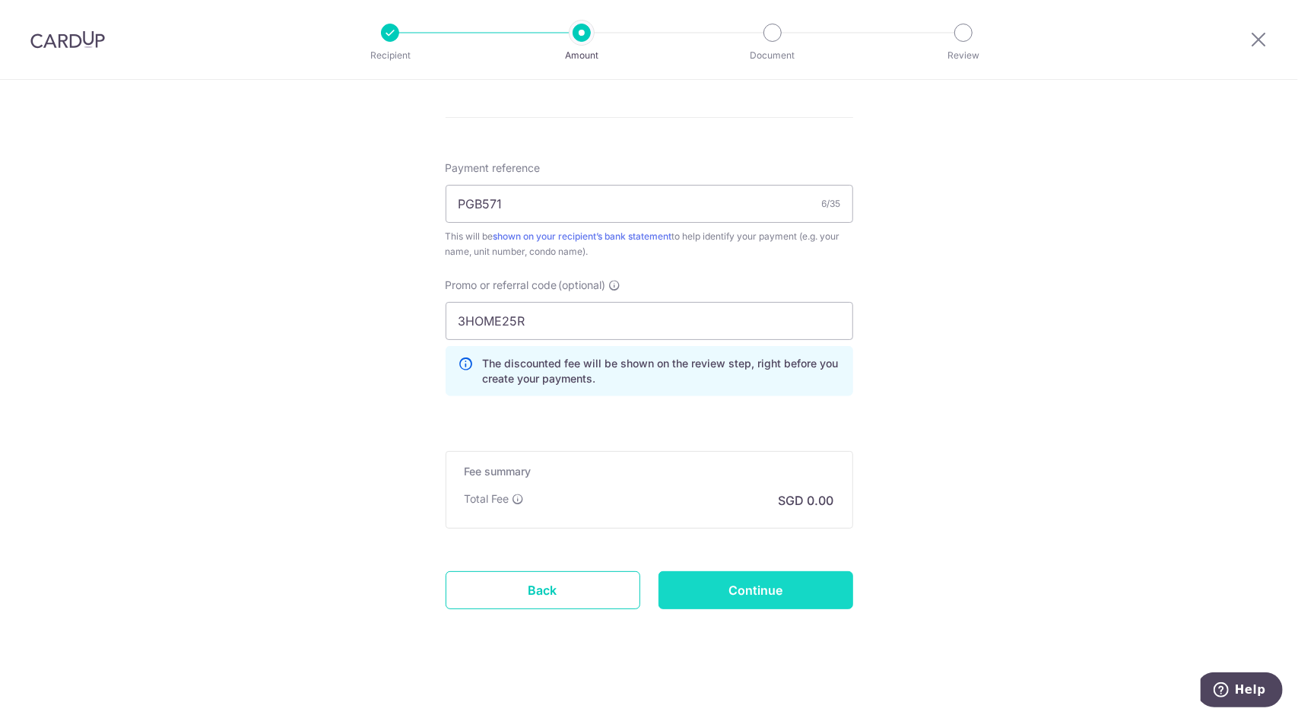
click at [759, 588] on input "Continue" at bounding box center [756, 590] width 195 height 38
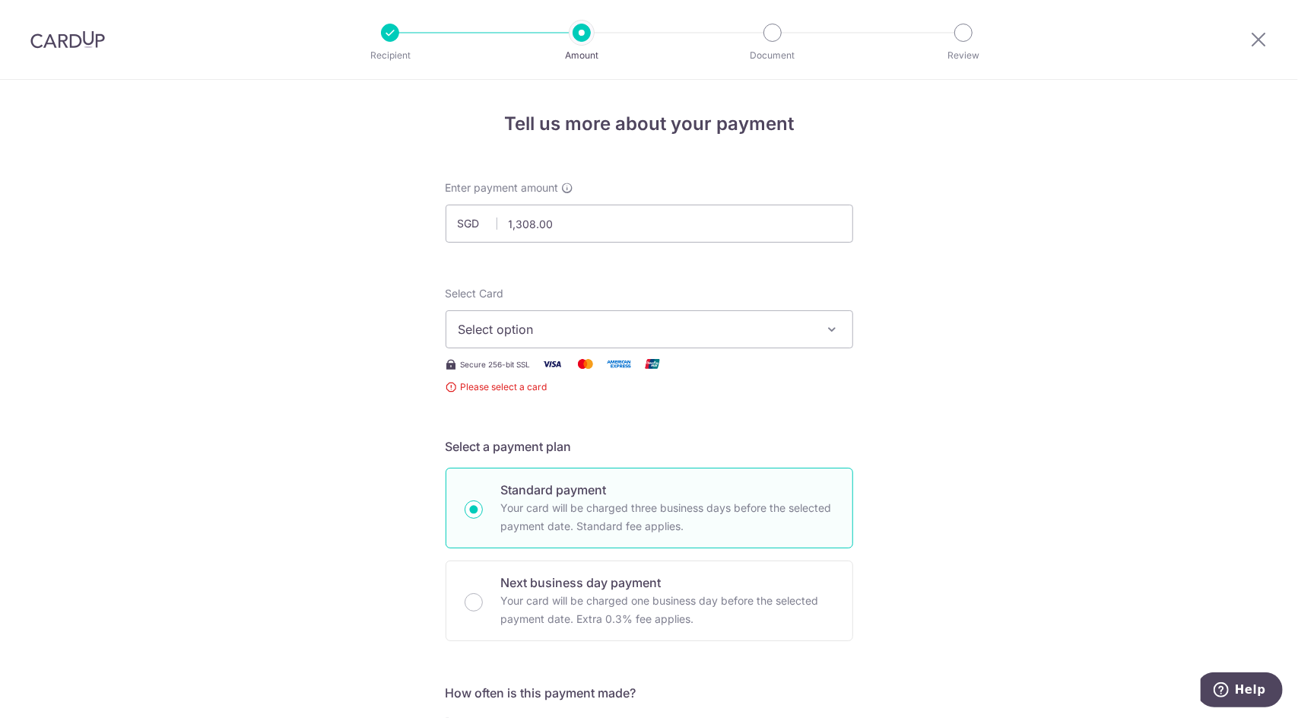
click at [659, 328] on span "Select option" at bounding box center [636, 329] width 354 height 18
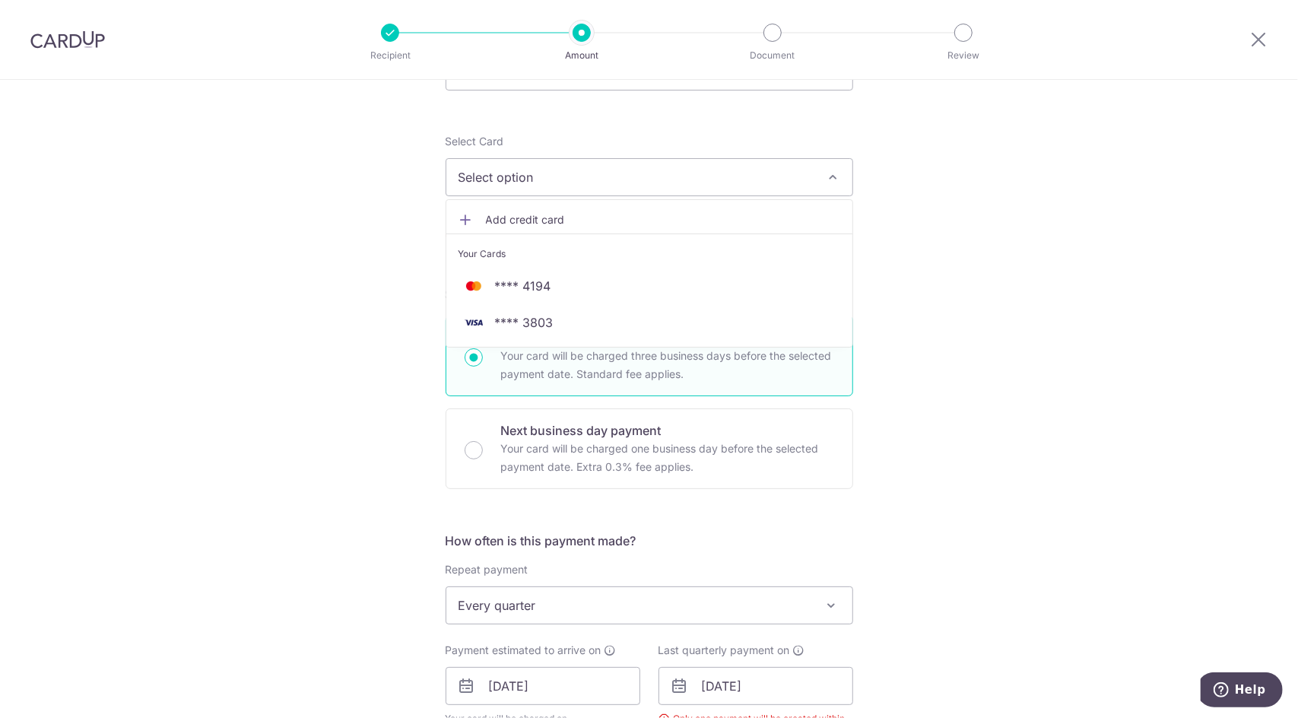
scroll to position [76, 0]
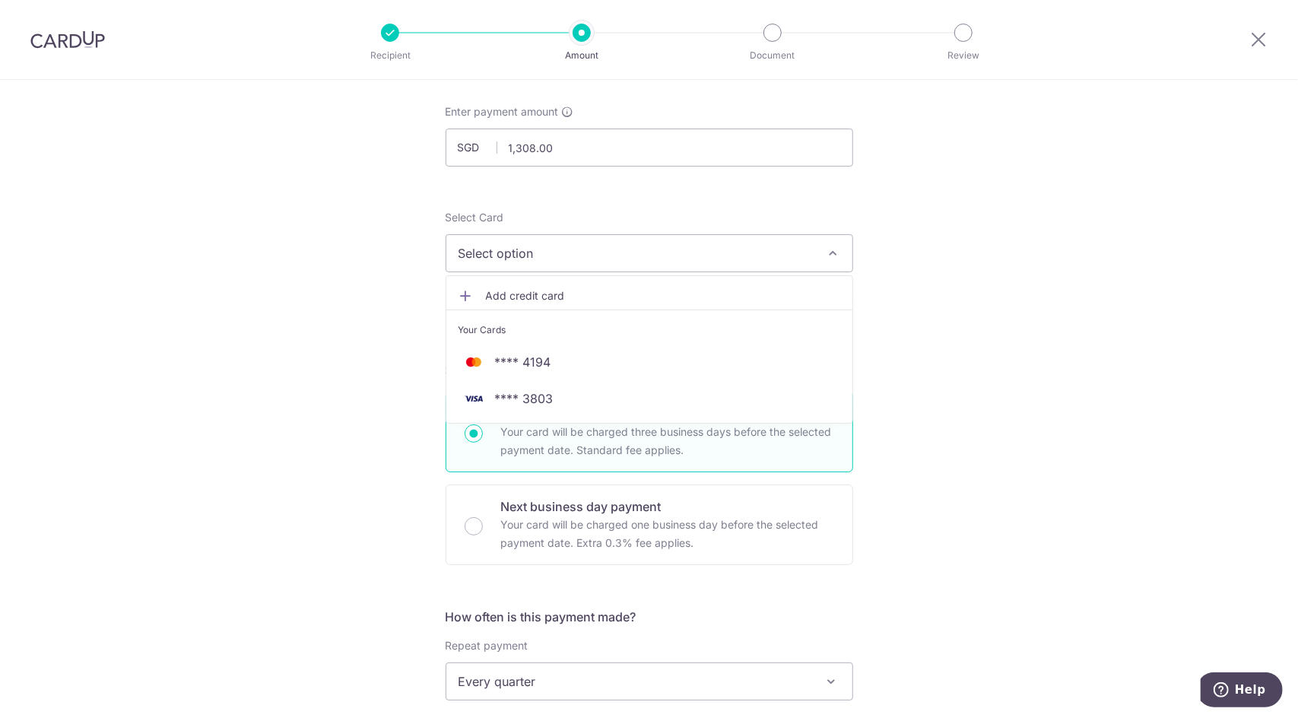
click at [594, 284] on link "Add credit card" at bounding box center [649, 295] width 406 height 27
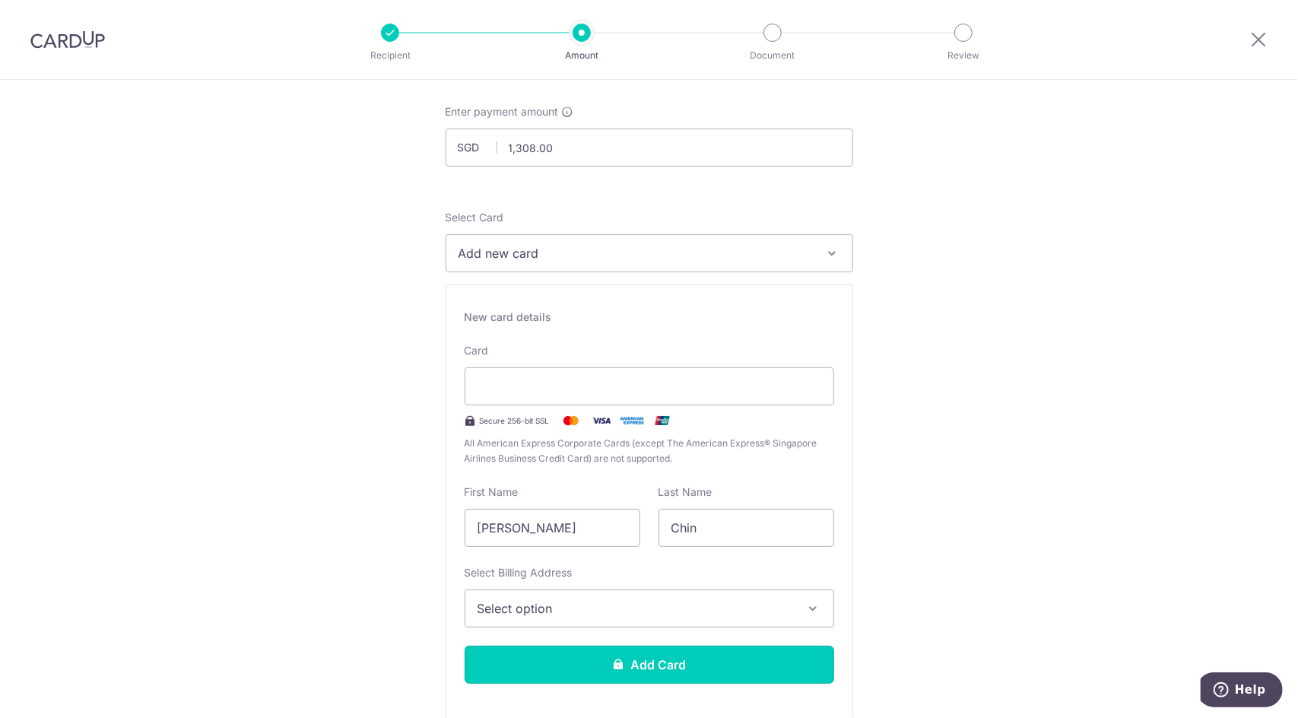
drag, startPoint x: 634, startPoint y: 666, endPoint x: 634, endPoint y: 605, distance: 60.1
click at [633, 620] on div "New card details Card Secure 256-bit SSL All American Express Corporate Cards (…" at bounding box center [650, 502] width 408 height 437
click at [634, 601] on span "Select option" at bounding box center [636, 608] width 316 height 18
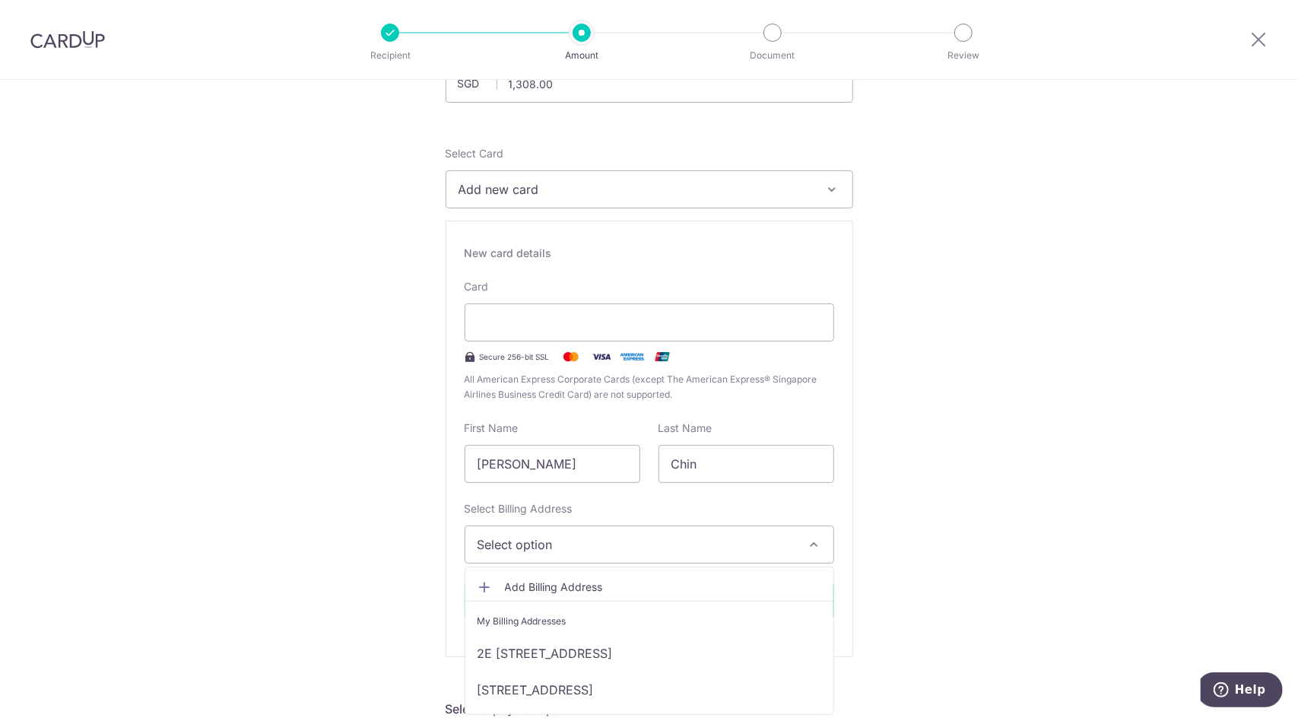
scroll to position [152, 0]
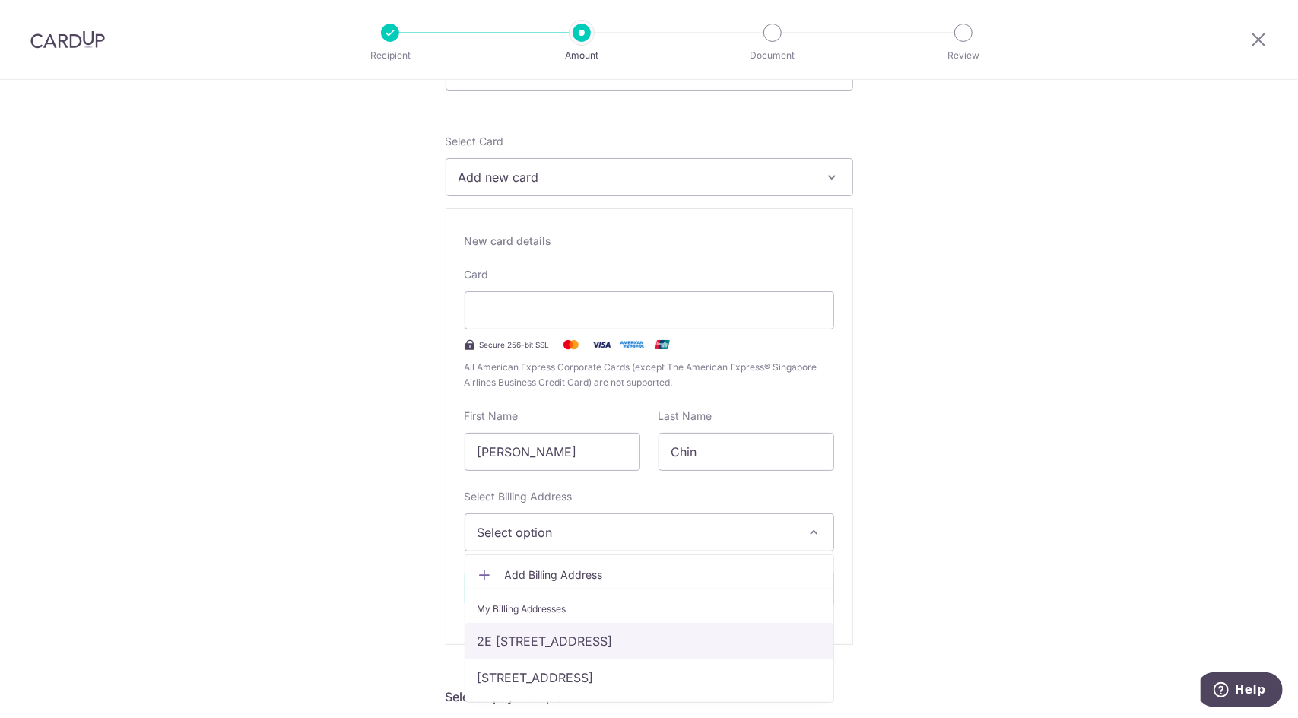
click at [624, 647] on link "2E [STREET_ADDRESS]" at bounding box center [649, 641] width 368 height 37
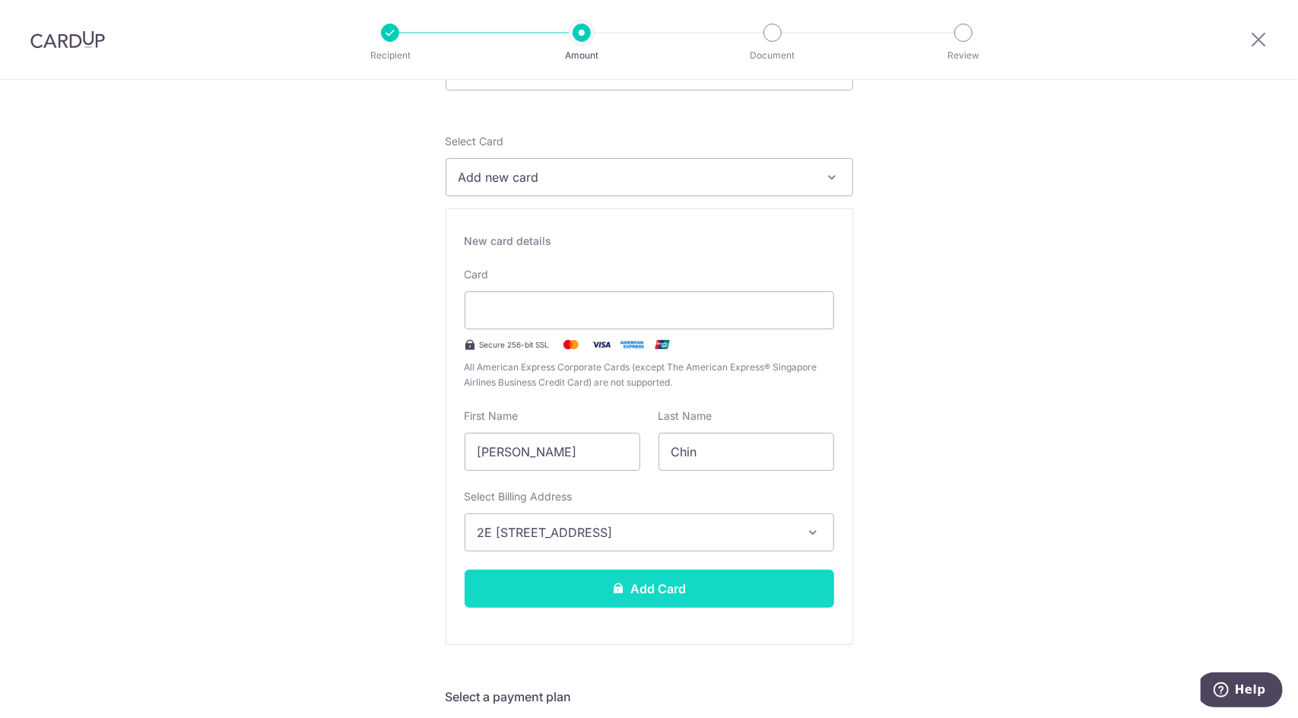
click at [646, 588] on button "Add Card" at bounding box center [650, 589] width 370 height 38
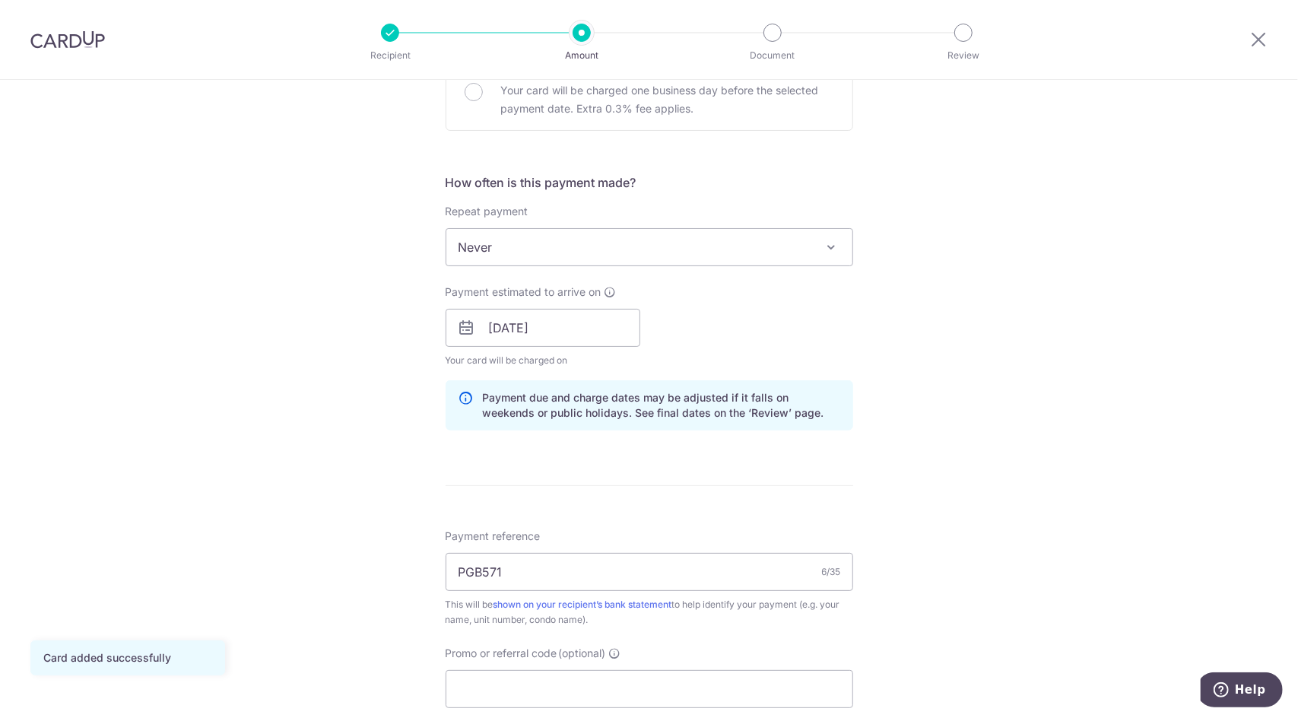
scroll to position [685, 0]
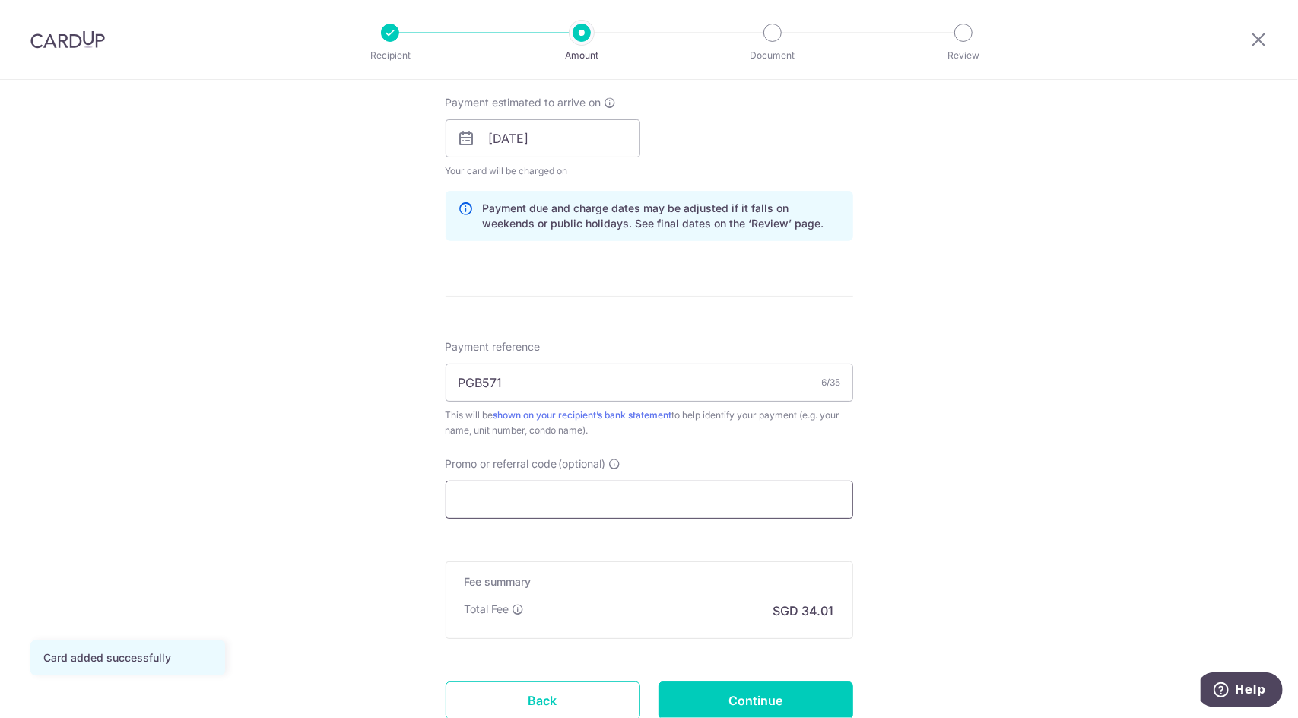
click at [666, 500] on input "Promo or referral code (optional)" at bounding box center [650, 500] width 408 height 38
paste input "3HOME25R"
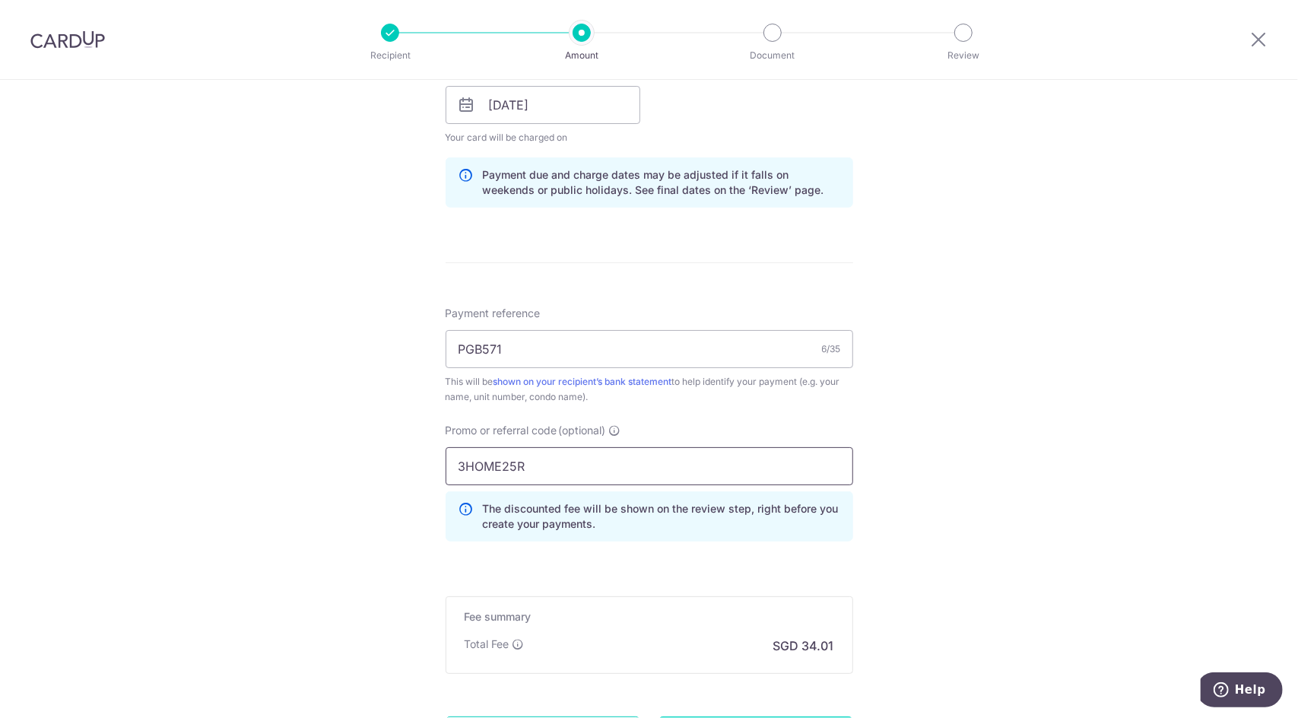
scroll to position [864, 0]
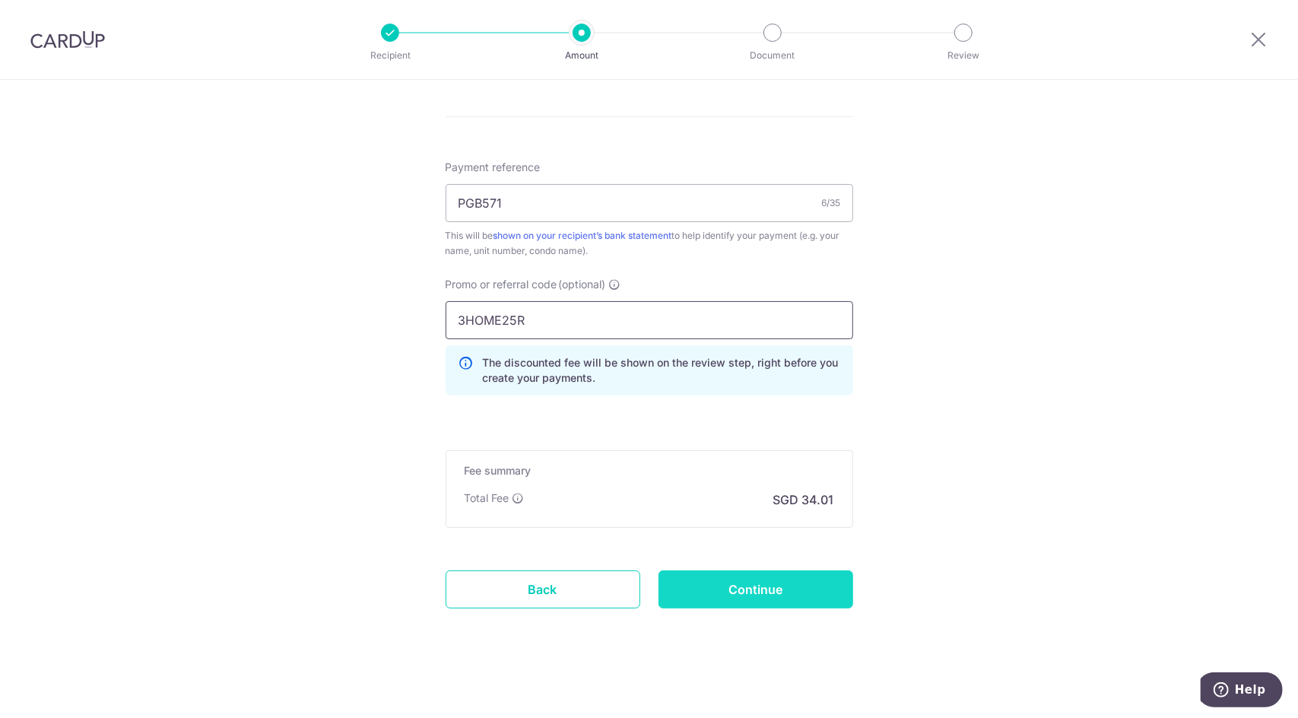
type input "3HOME25R"
click at [801, 584] on input "Continue" at bounding box center [756, 589] width 195 height 38
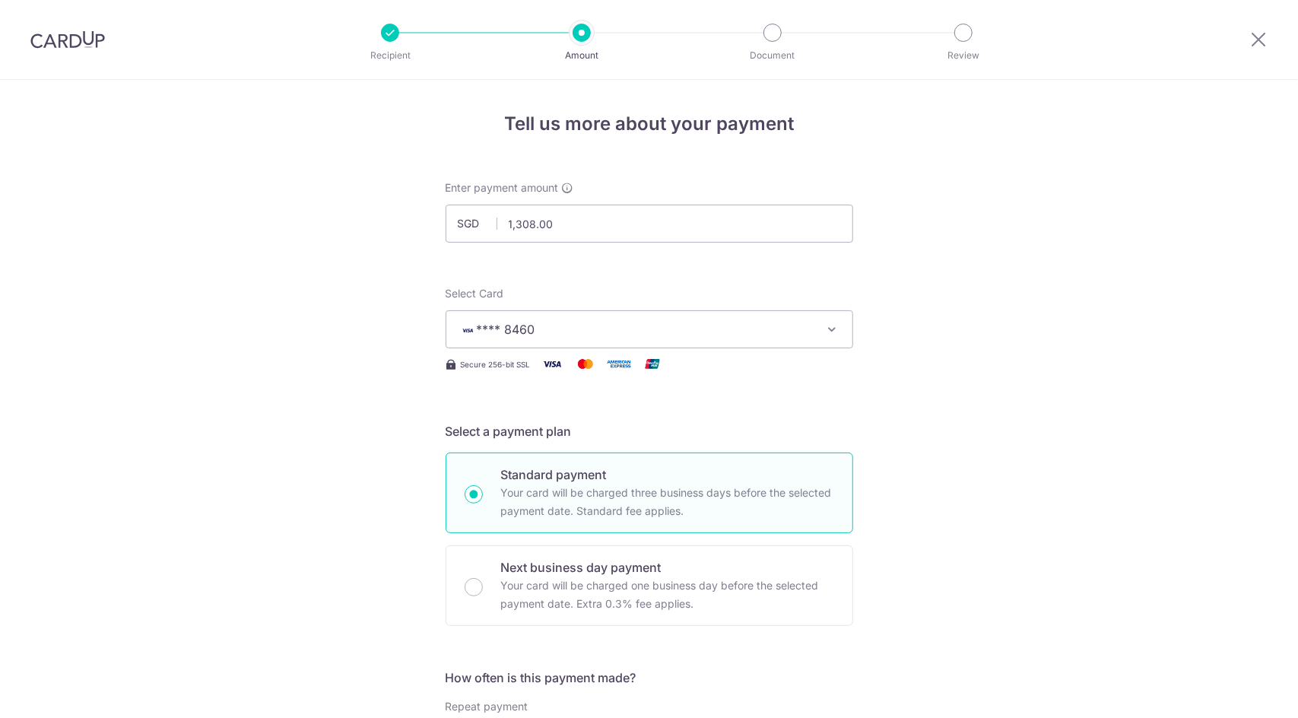
scroll to position [885, 0]
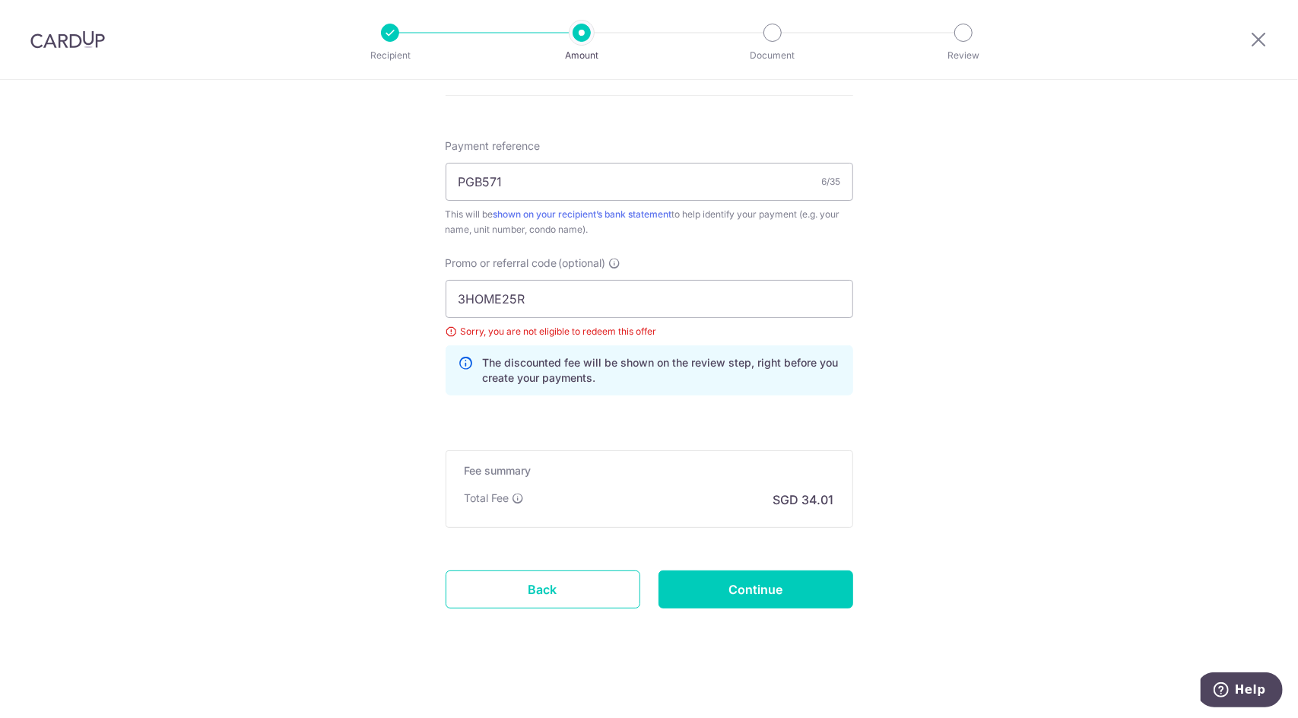
click at [464, 355] on icon at bounding box center [466, 370] width 15 height 30
click at [461, 355] on icon at bounding box center [466, 370] width 15 height 30
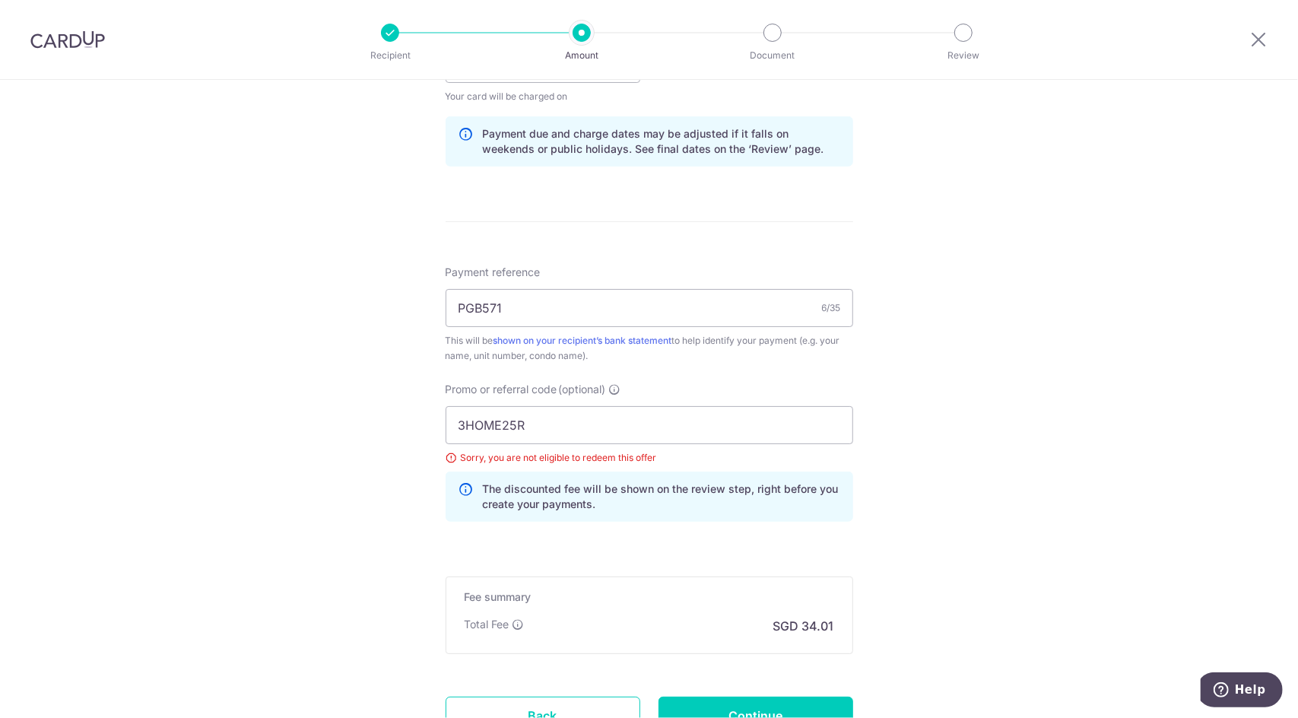
scroll to position [733, 0]
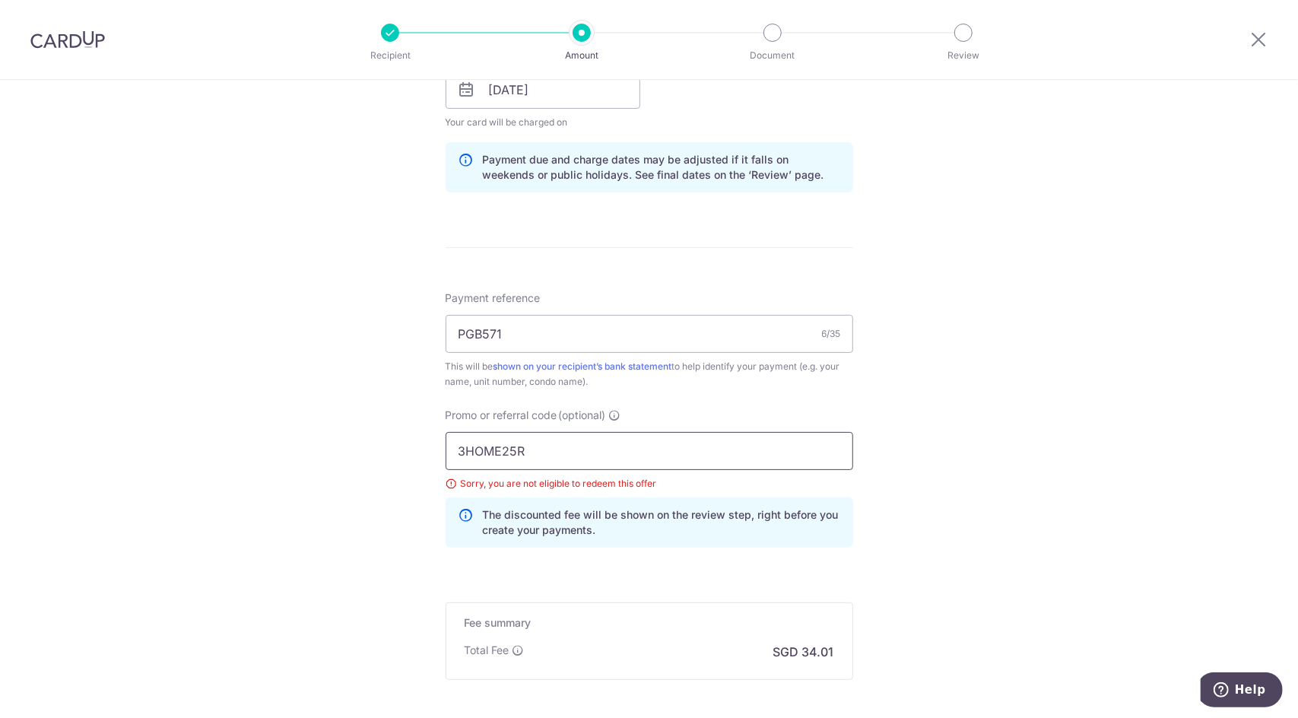
click at [456, 446] on input "3HOME25R" at bounding box center [650, 451] width 408 height 38
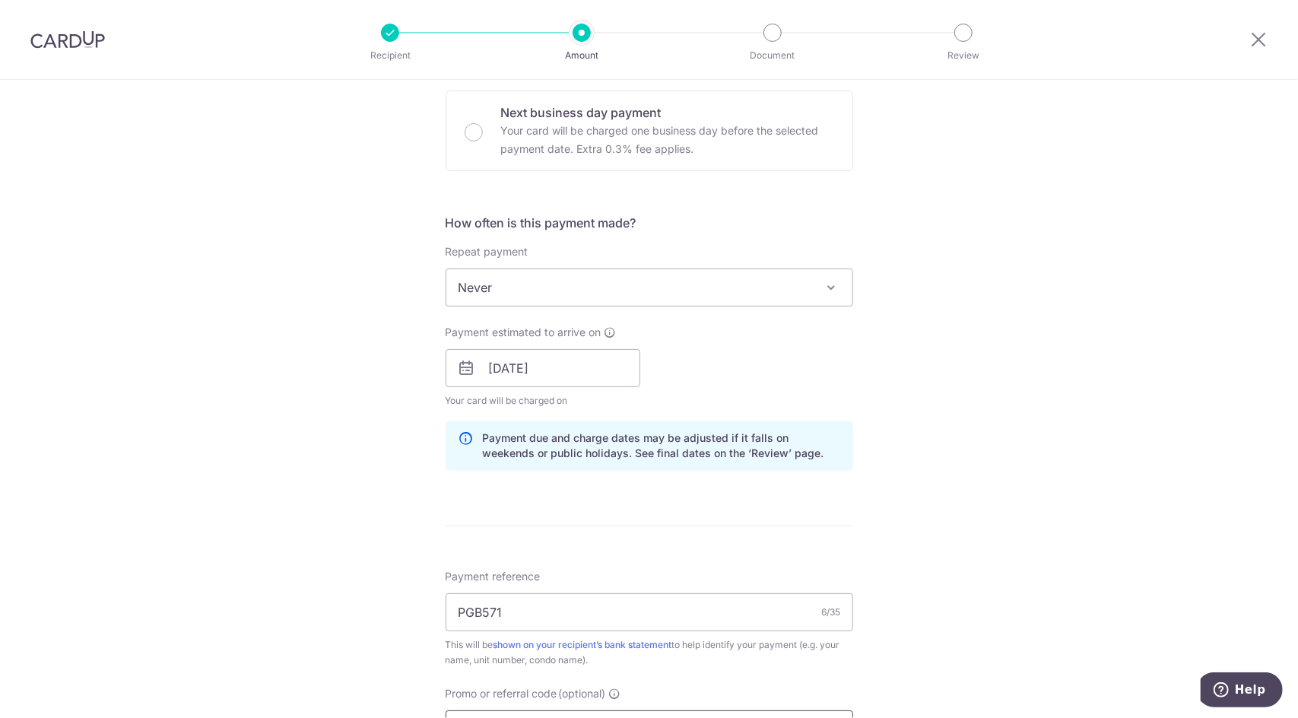
scroll to position [429, 0]
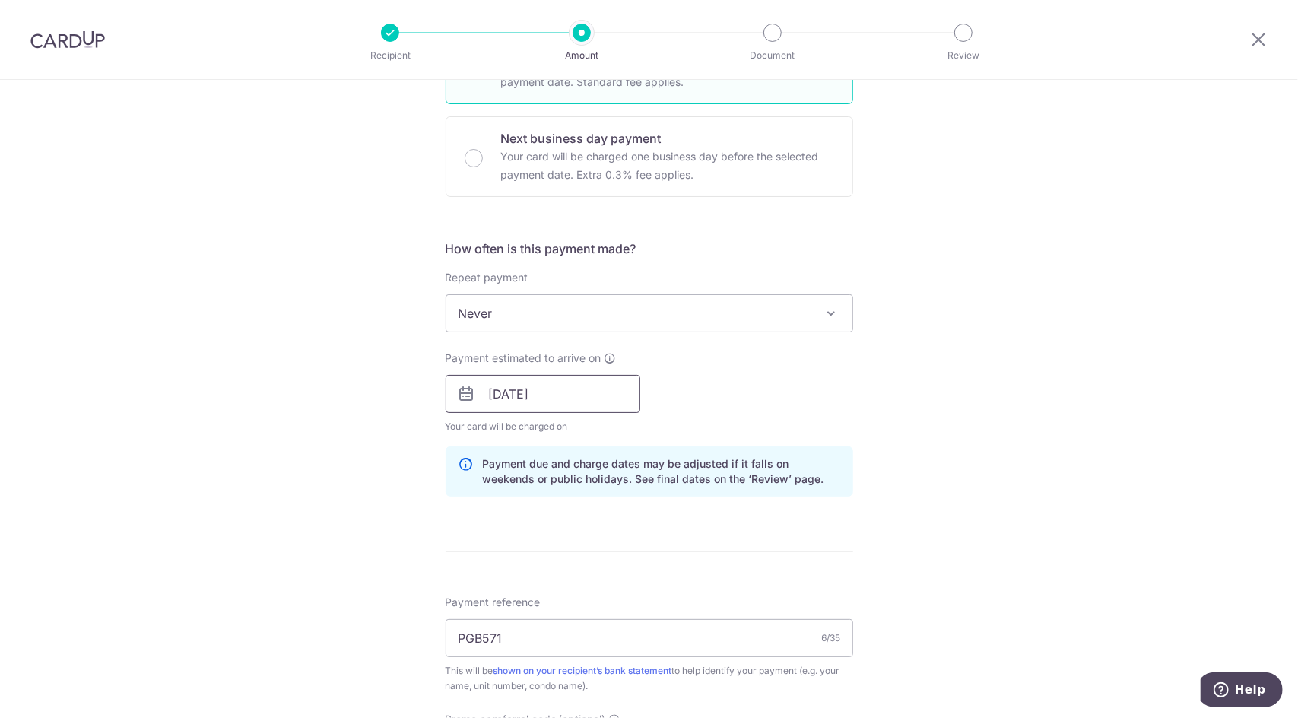
click at [597, 405] on input "10/10/2025" at bounding box center [543, 394] width 195 height 38
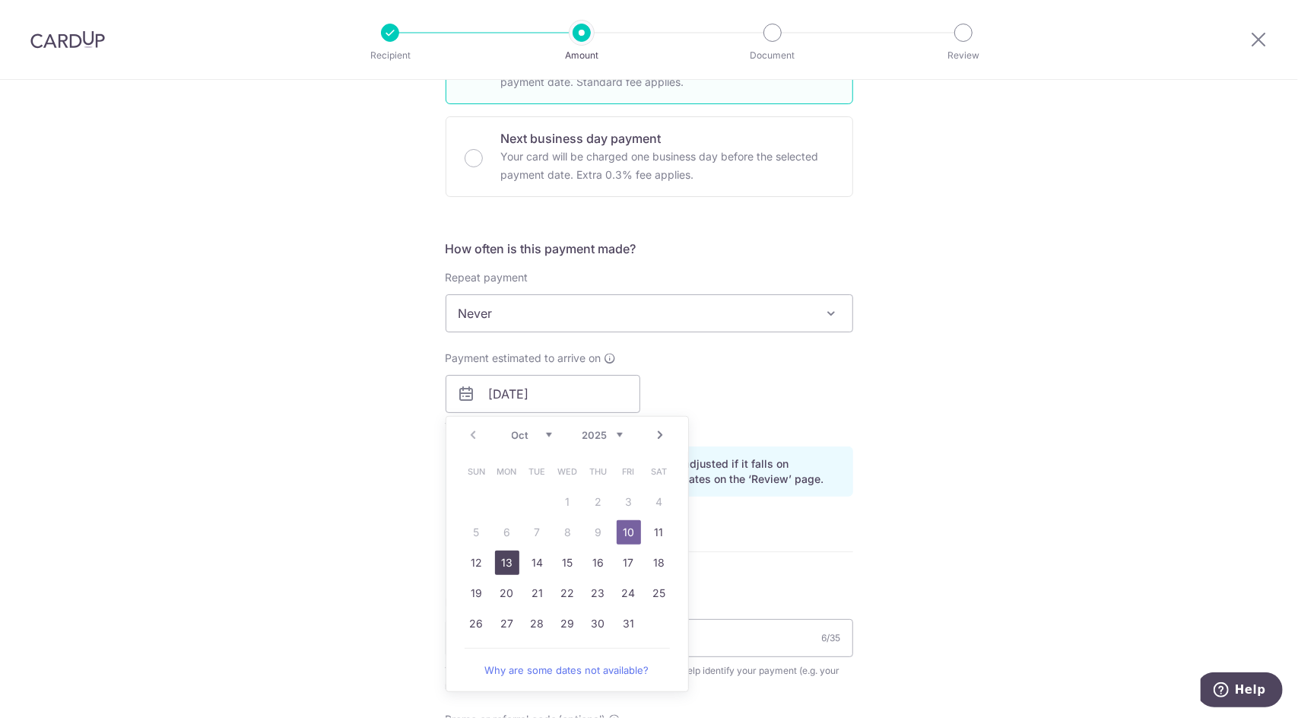
click at [502, 563] on link "13" at bounding box center [507, 563] width 24 height 24
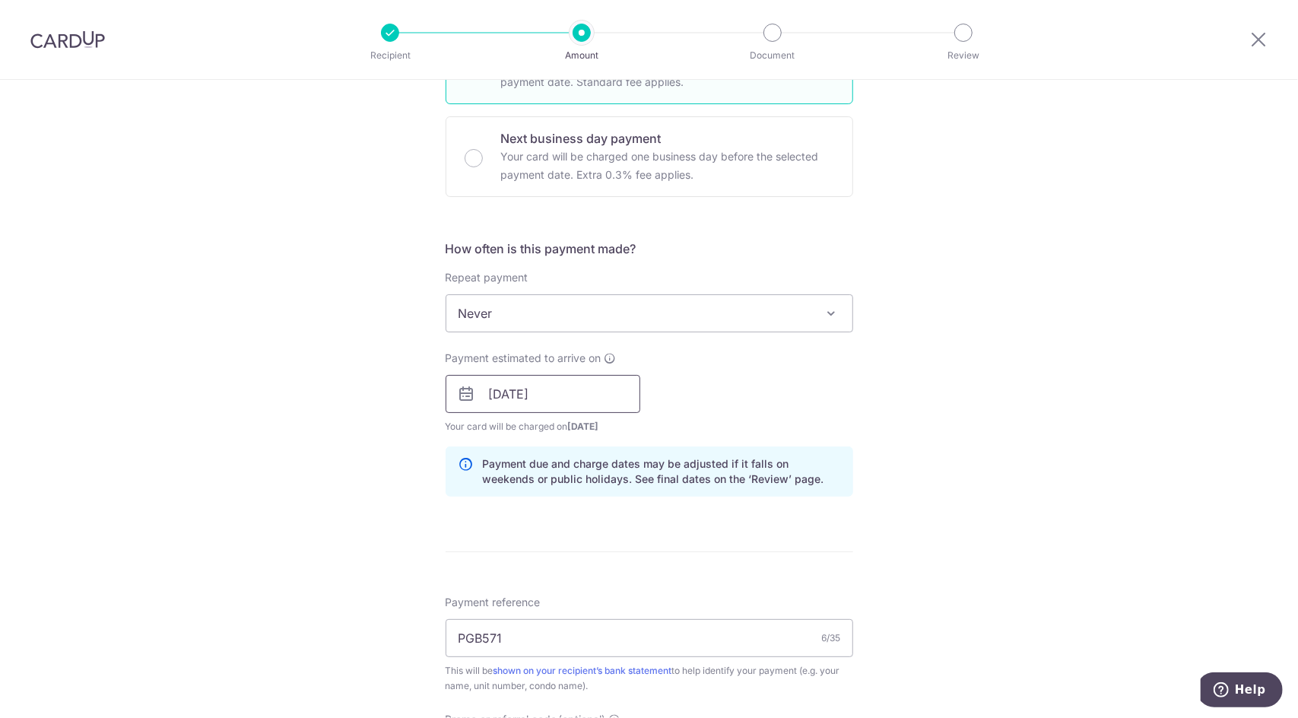
click at [557, 384] on input "13/10/2025" at bounding box center [543, 394] width 195 height 38
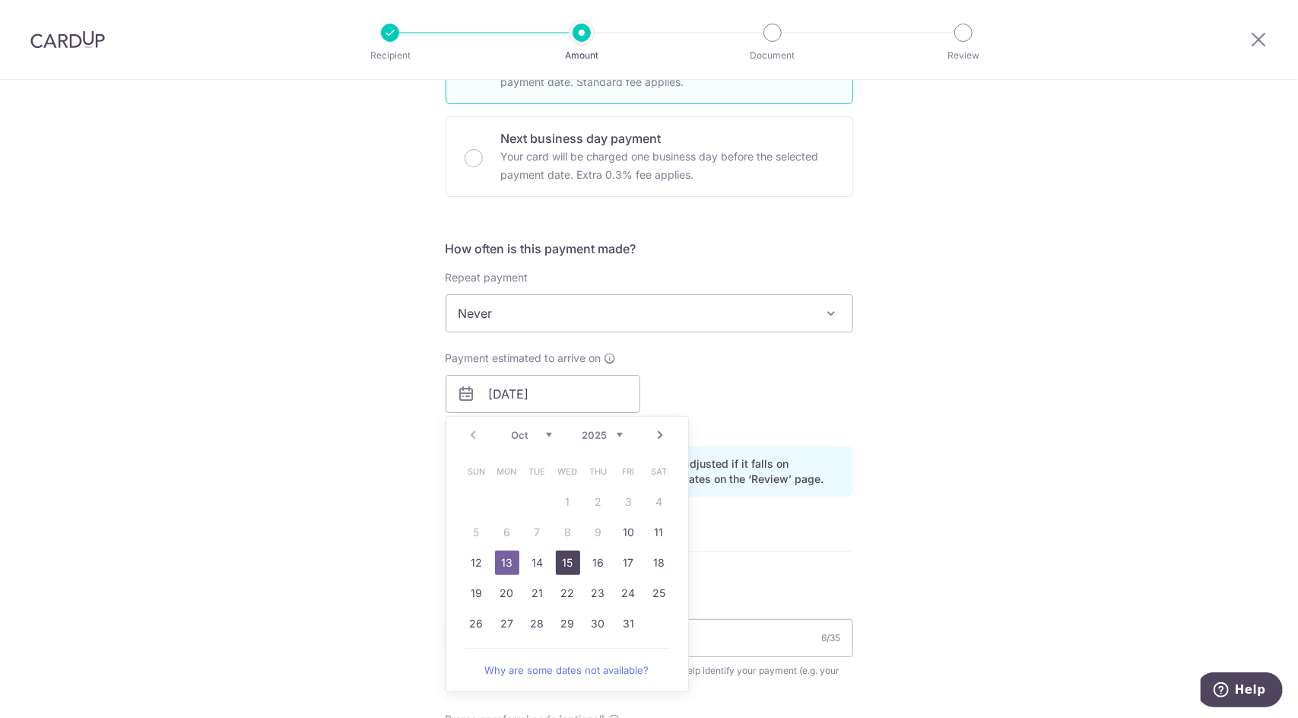
click at [556, 567] on link "15" at bounding box center [568, 563] width 24 height 24
type input "[DATE]"
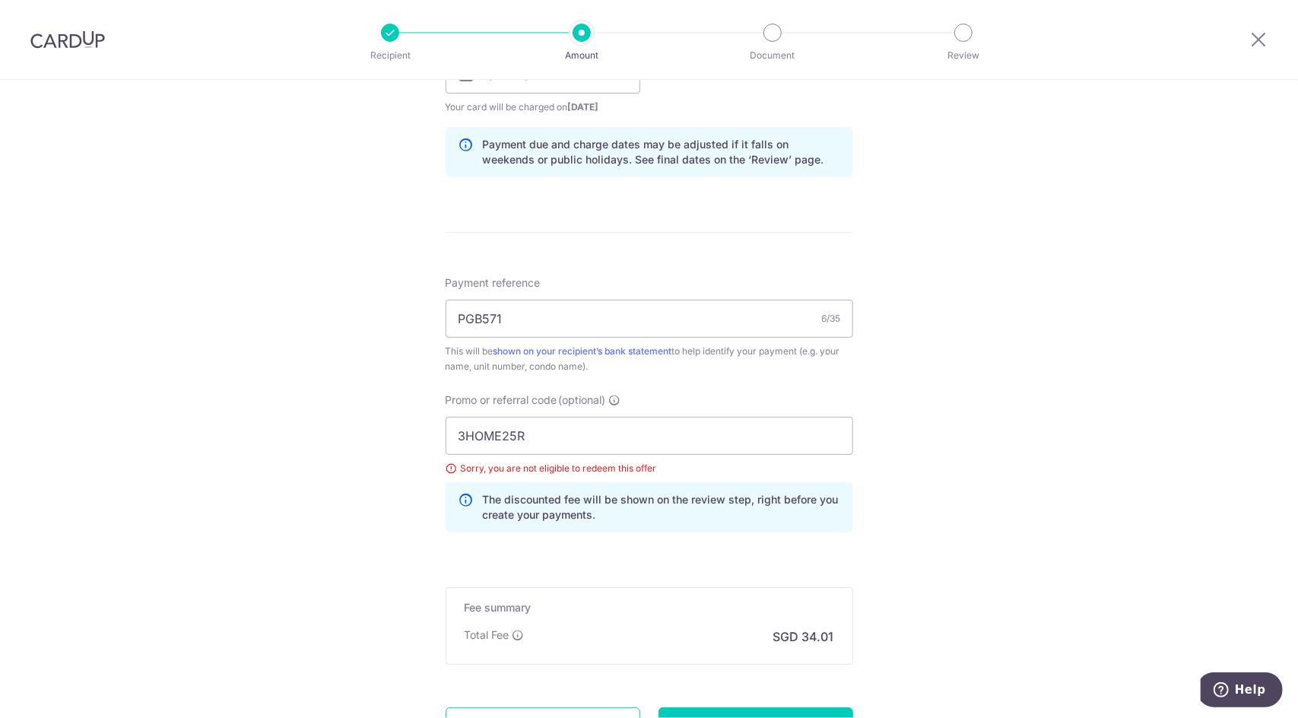
scroll to position [809, 0]
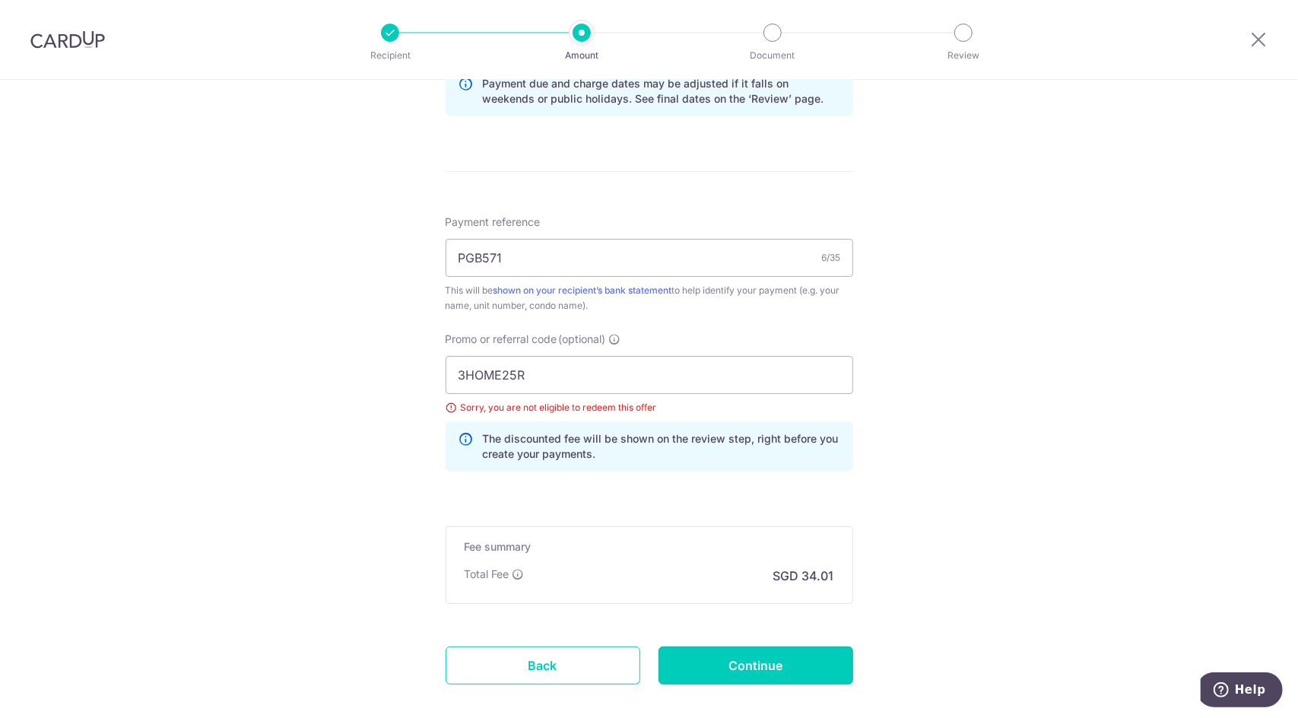
drag, startPoint x: 726, startPoint y: 650, endPoint x: 732, endPoint y: 639, distance: 11.9
click at [727, 650] on input "Continue" at bounding box center [756, 666] width 195 height 38
